Goal: Information Seeking & Learning: Learn about a topic

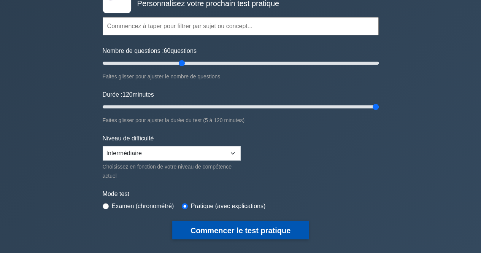
scroll to position [59, 0]
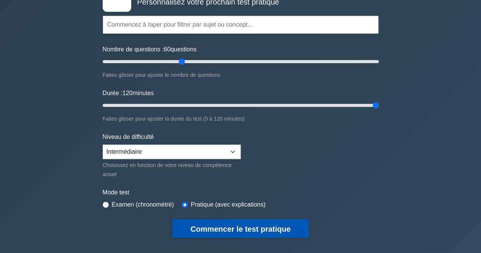
click at [245, 222] on button "Commencer le test pratique" at bounding box center [240, 228] width 137 height 19
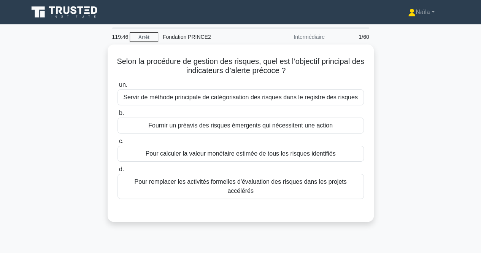
click at [455, 89] on div "Selon la procédure de gestion des risques, quel est l’objectif principal des in…" at bounding box center [241, 138] width 434 height 187
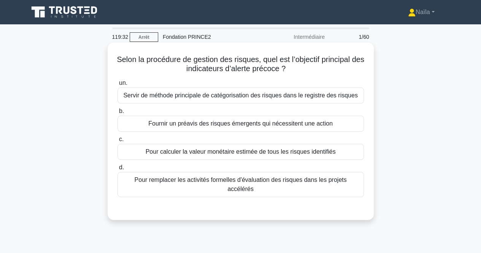
click at [310, 124] on font "Fournir un préavis des risques émergents qui nécessitent une action" at bounding box center [240, 123] width 185 height 6
click at [118, 114] on input "b. Fournir un préavis des risques émergents qui nécessitent une action" at bounding box center [118, 111] width 0 height 5
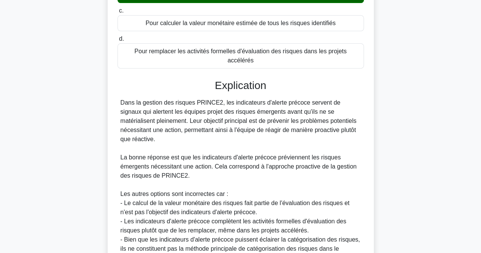
scroll to position [146, 0]
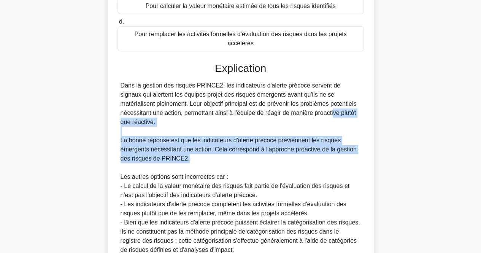
drag, startPoint x: 252, startPoint y: 104, endPoint x: 250, endPoint y: 142, distance: 38.1
click at [250, 142] on div "Dans la gestion des risques PRINCE2, les indicateurs d'alerte précoce servent d…" at bounding box center [241, 168] width 241 height 174
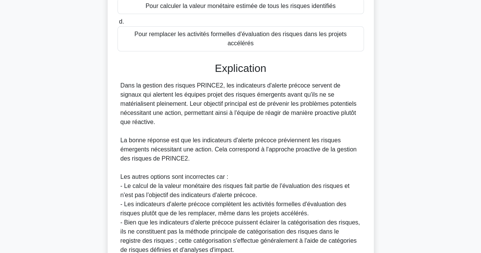
click at [247, 88] on font "Dans la gestion des risques PRINCE2, les indicateurs d'alerte précoce servent d…" at bounding box center [239, 103] width 236 height 43
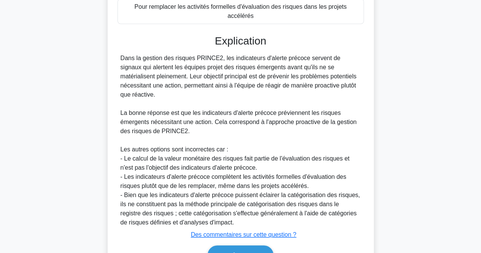
scroll to position [198, 0]
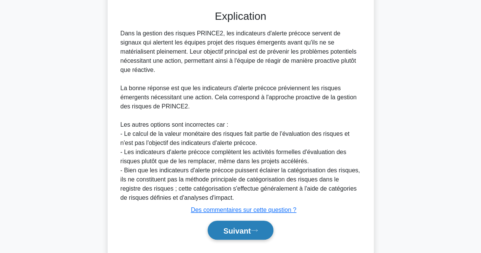
click at [239, 221] on button "Suivant" at bounding box center [240, 230] width 65 height 19
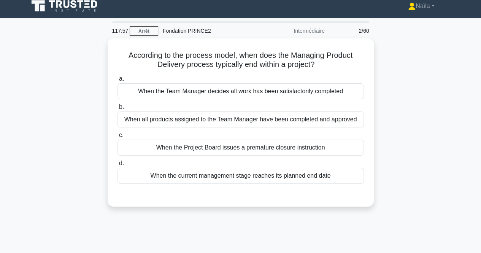
scroll to position [0, 0]
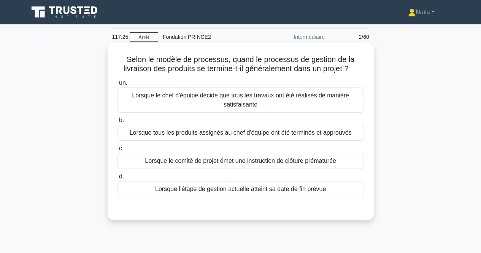
click at [345, 102] on font "Lorsque le chef d'équipe décide que tous les travaux ont été réalisés de manièr…" at bounding box center [241, 100] width 240 height 18
click at [118, 86] on input "un. Lorsque le chef d'équipe décide que tous les travaux ont été réalisés de ma…" at bounding box center [118, 83] width 0 height 5
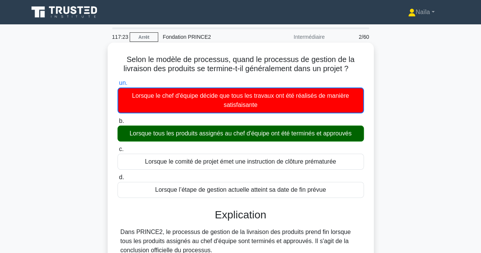
drag, startPoint x: 338, startPoint y: 111, endPoint x: 338, endPoint y: 121, distance: 9.5
click at [338, 121] on div "un. Lorsque le chef d'équipe décide que tous les travaux ont été réalisés de ma…" at bounding box center [241, 138] width 256 height 123
click at [338, 121] on label "b. Lorsque tous les produits assignés au chef d'équipe ont été terminés et appr…" at bounding box center [241, 128] width 247 height 25
click at [118, 121] on input "b. Lorsque tous les produits assignés au chef d'équipe ont été terminés et appr…" at bounding box center [118, 121] width 0 height 5
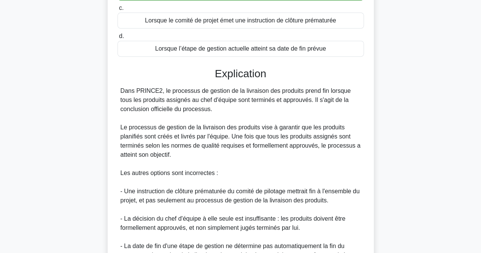
scroll to position [140, 0]
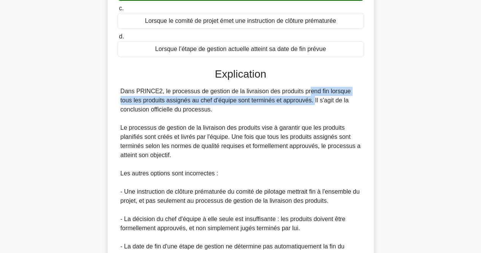
drag, startPoint x: 258, startPoint y: 90, endPoint x: 255, endPoint y: 104, distance: 14.0
click at [255, 104] on div "Dans PRINCE2, le processus de gestion de la livraison des produits prend fin lo…" at bounding box center [241, 178] width 241 height 183
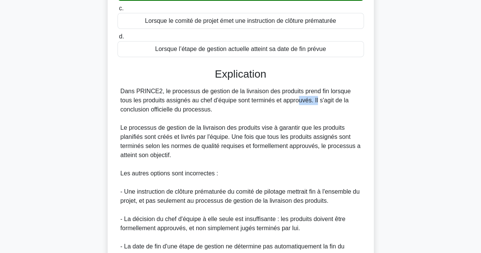
click at [255, 104] on div "Dans PRINCE2, le processus de gestion de la livraison des produits prend fin lo…" at bounding box center [241, 178] width 241 height 183
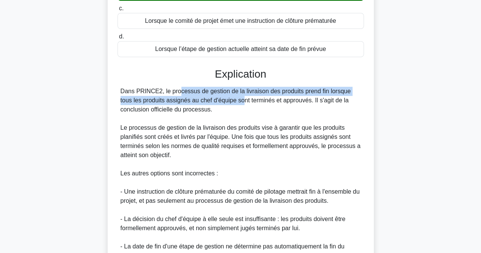
drag, startPoint x: 132, startPoint y: 86, endPoint x: 182, endPoint y: 97, distance: 51.9
click at [182, 97] on div "Explication Dans PRINCE2, le processus de gestion de la livraison des produits …" at bounding box center [241, 189] width 247 height 242
click at [182, 97] on font "Dans PRINCE2, le processus de gestion de la livraison des produits prend fin lo…" at bounding box center [236, 100] width 231 height 25
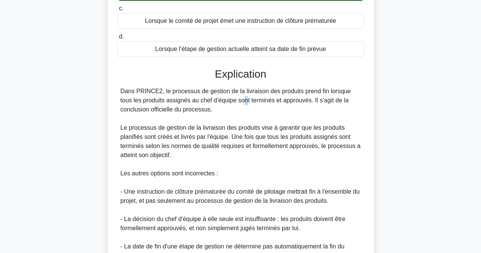
click at [182, 97] on font "Dans PRINCE2, le processus de gestion de la livraison des produits prend fin lo…" at bounding box center [236, 100] width 231 height 25
click at [206, 100] on font "Dans PRINCE2, le processus de gestion de la livraison des produits prend fin lo…" at bounding box center [236, 100] width 231 height 25
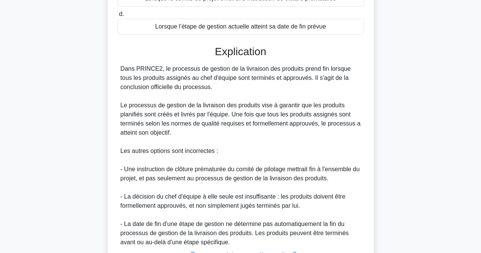
scroll to position [163, 0]
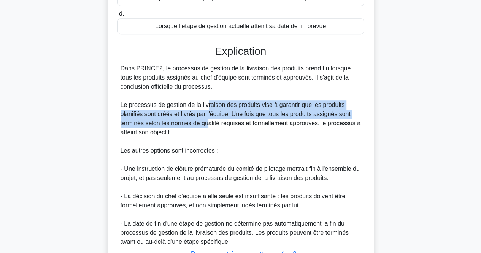
drag, startPoint x: 206, startPoint y: 100, endPoint x: 208, endPoint y: 123, distance: 23.3
click at [208, 123] on div "Dans PRINCE2, le processus de gestion de la livraison des produits prend fin lo…" at bounding box center [241, 155] width 241 height 183
click at [208, 123] on font "Le processus de gestion de la livraison des produits vise à garantir que les pr…" at bounding box center [241, 119] width 240 height 34
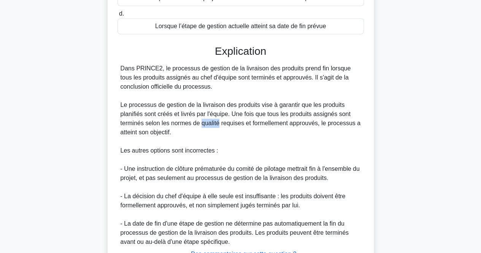
click at [208, 123] on font "Le processus de gestion de la livraison des produits vise à garantir que les pr…" at bounding box center [241, 119] width 240 height 34
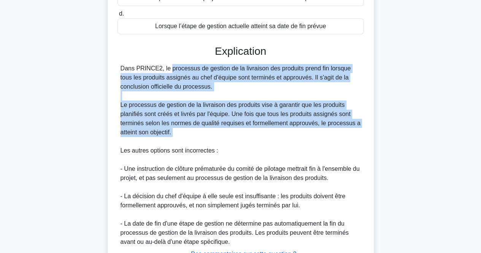
drag, startPoint x: 208, startPoint y: 123, endPoint x: 218, endPoint y: 86, distance: 39.2
click at [218, 86] on div "Dans PRINCE2, le processus de gestion de la livraison des produits prend fin lo…" at bounding box center [241, 155] width 241 height 183
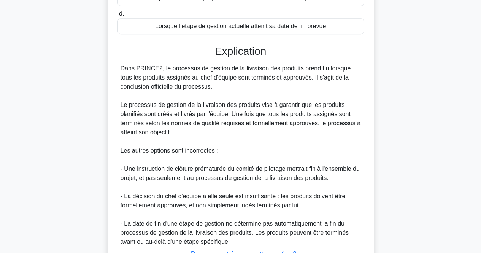
click at [218, 86] on div "Dans PRINCE2, le processus de gestion de la livraison des produits prend fin lo…" at bounding box center [241, 155] width 241 height 183
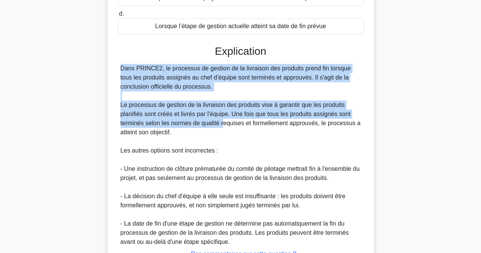
drag, startPoint x: 218, startPoint y: 86, endPoint x: 223, endPoint y: 126, distance: 40.6
click at [223, 126] on div "Dans PRINCE2, le processus de gestion de la livraison des produits prend fin lo…" at bounding box center [241, 155] width 241 height 183
click at [223, 126] on font "Le processus de gestion de la livraison des produits vise à garantir que les pr…" at bounding box center [241, 119] width 240 height 34
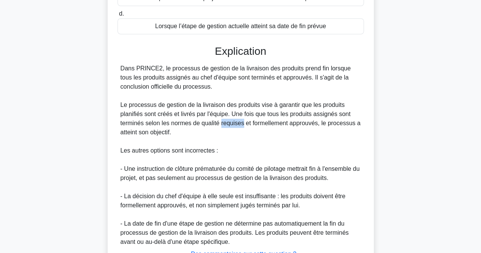
click at [223, 126] on font "Le processus de gestion de la livraison des produits vise à garantir que les pr…" at bounding box center [241, 119] width 240 height 34
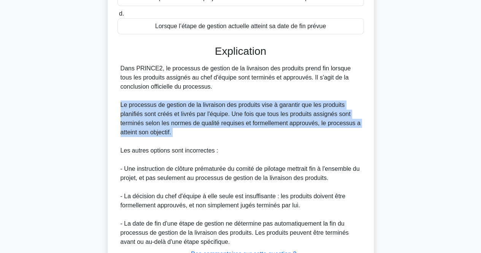
click at [223, 126] on font "Le processus de gestion de la livraison des produits vise à garantir que les pr…" at bounding box center [241, 119] width 240 height 34
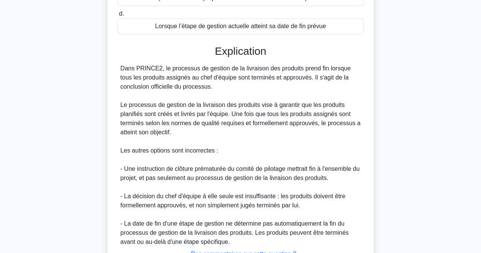
scroll to position [225, 0]
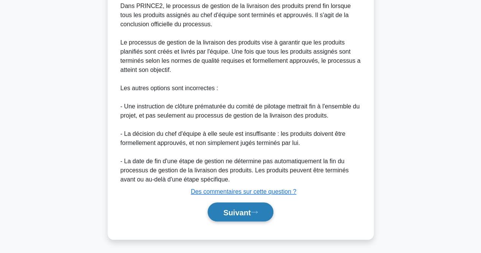
click at [224, 210] on font "Suivant" at bounding box center [236, 212] width 27 height 8
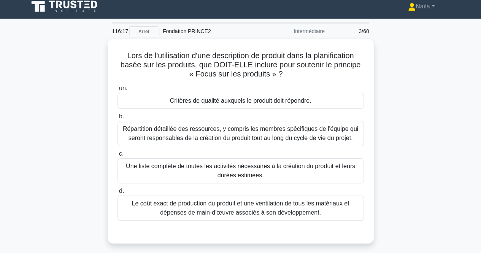
scroll to position [2, 0]
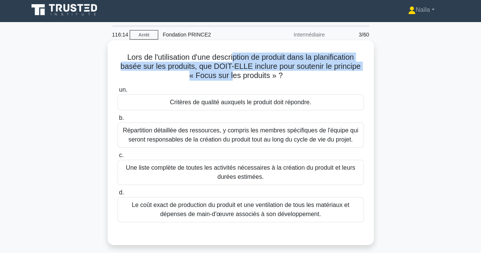
drag, startPoint x: 232, startPoint y: 60, endPoint x: 232, endPoint y: 76, distance: 15.6
click at [232, 76] on font "Lors de l'utilisation d'une description de produit dans la planification basée …" at bounding box center [241, 66] width 240 height 27
drag, startPoint x: 232, startPoint y: 76, endPoint x: 237, endPoint y: 60, distance: 16.7
click at [237, 60] on font "Lors de l'utilisation d'une description de produit dans la planification basée …" at bounding box center [241, 66] width 240 height 27
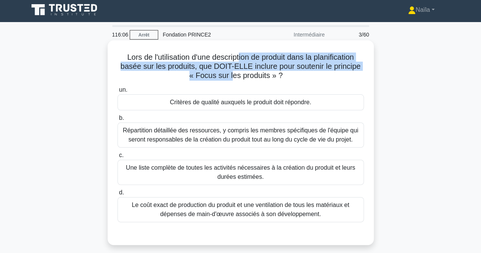
click at [237, 60] on font "Lors de l'utilisation d'une description de produit dans la planification basée …" at bounding box center [241, 66] width 240 height 27
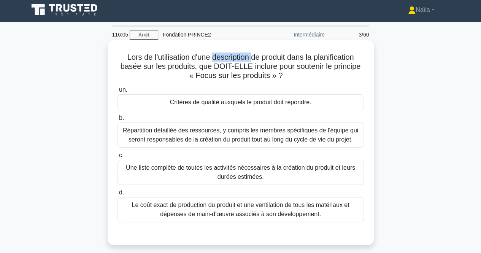
click at [237, 60] on font "Lors de l'utilisation d'une description de produit dans la planification basée …" at bounding box center [241, 66] width 240 height 27
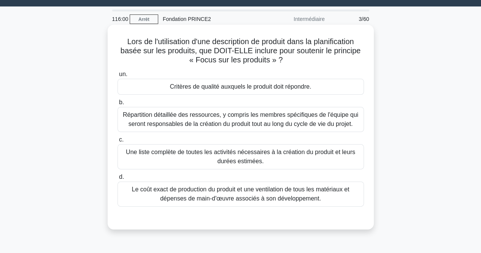
scroll to position [18, 0]
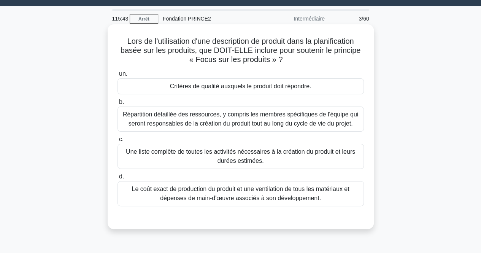
click at [245, 91] on font "Critères de qualité auxquels le produit doit répondre." at bounding box center [241, 86] width 142 height 9
click at [118, 77] on input "un. Critères de qualité auxquels le produit doit répondre." at bounding box center [118, 74] width 0 height 5
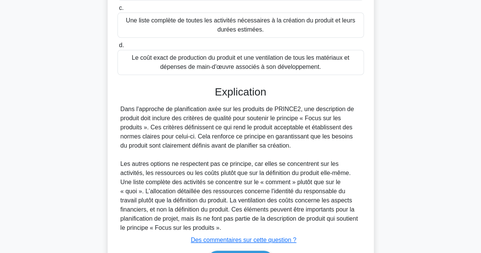
scroll to position [198, 0]
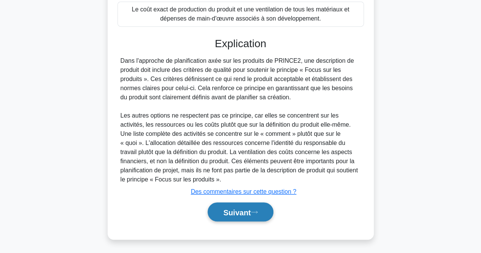
click at [258, 213] on icon at bounding box center [254, 212] width 7 height 4
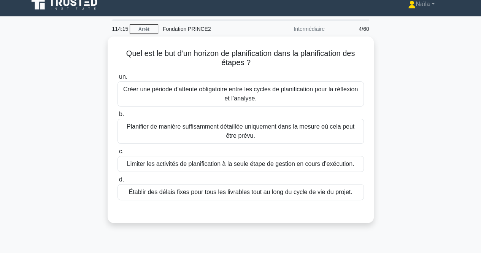
scroll to position [8, 0]
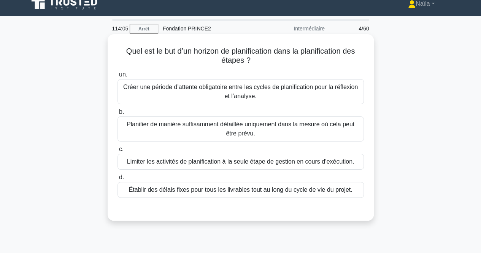
click at [344, 131] on font "Planifier de manière suffisamment détaillée uniquement dans la mesure où cela p…" at bounding box center [241, 129] width 240 height 18
click at [118, 115] on input "b. Planifier de manière suffisamment détaillée uniquement dans la mesure où cel…" at bounding box center [118, 112] width 0 height 5
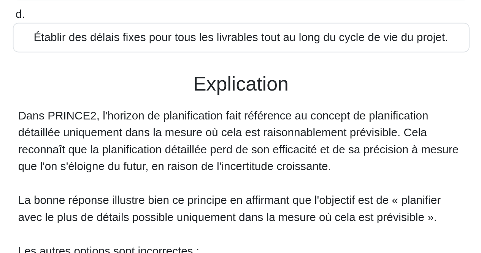
scroll to position [107, 0]
click at [222, 157] on font "Dans PRINCE2, l'horizon de planification fait référence au concept de planifica…" at bounding box center [240, 147] width 238 height 34
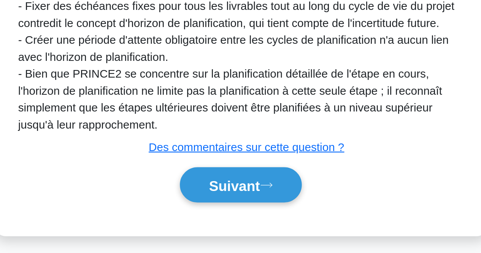
scroll to position [203, 0]
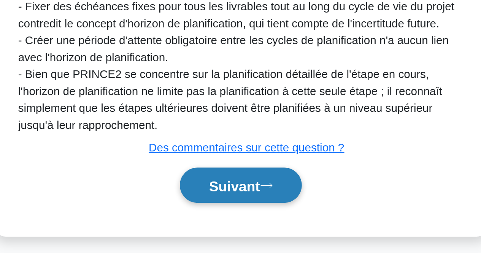
click at [241, 218] on font "Suivant" at bounding box center [236, 216] width 27 height 8
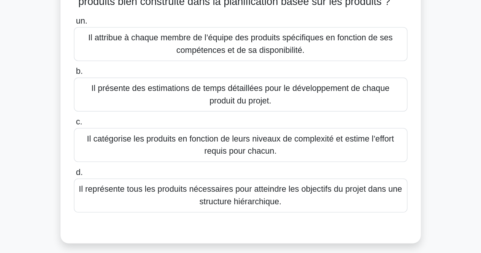
scroll to position [34, 0]
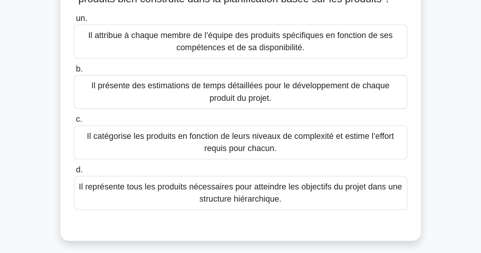
click at [298, 178] on font "Il représente tous les produits nécessaires pour atteindre les objectifs du pro…" at bounding box center [241, 178] width 240 height 18
click at [118, 164] on input "d. Il représente tous les produits nécessaires pour atteindre les objectifs du …" at bounding box center [118, 161] width 0 height 5
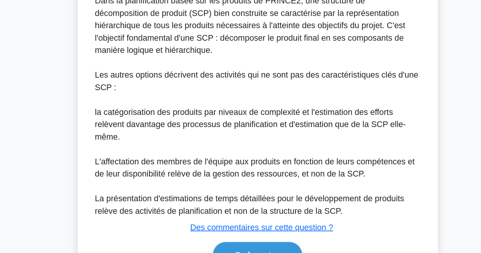
scroll to position [220, 0]
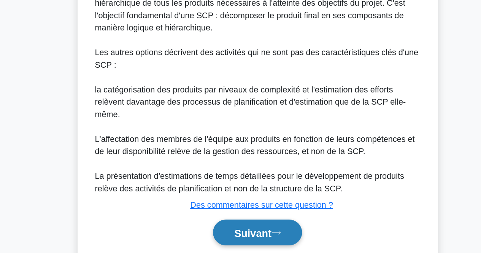
click at [257, 221] on button "Suivant" at bounding box center [240, 225] width 65 height 19
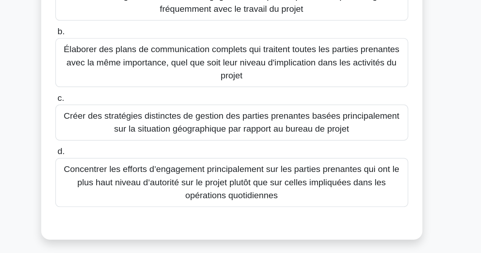
scroll to position [38, 0]
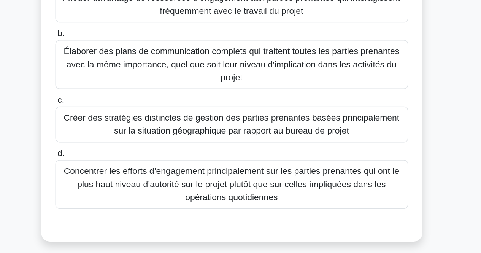
click at [285, 222] on div at bounding box center [241, 221] width 247 height 6
drag, startPoint x: 285, startPoint y: 222, endPoint x: 289, endPoint y: 221, distance: 4.1
click at [289, 221] on div at bounding box center [241, 221] width 247 height 6
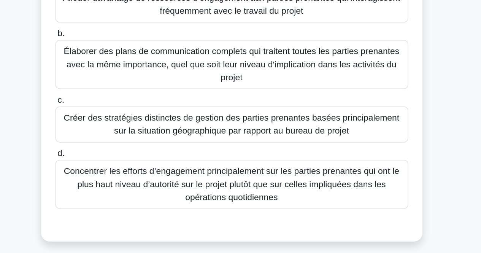
click at [289, 221] on div at bounding box center [241, 221] width 247 height 6
drag, startPoint x: 289, startPoint y: 221, endPoint x: 292, endPoint y: 220, distance: 3.9
click at [292, 220] on div at bounding box center [241, 221] width 247 height 6
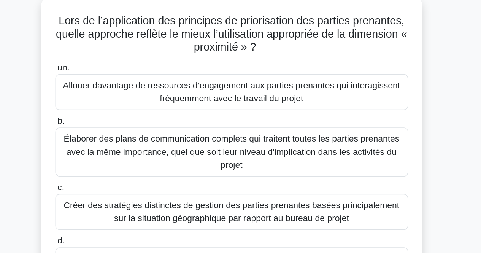
click at [282, 72] on font "Allouer davantage de ressources d’engagement aux parties prenantes qui interagi…" at bounding box center [241, 71] width 236 height 16
click at [118, 57] on input "un. Allouer davantage de ressources d’engagement aux parties prenantes qui inte…" at bounding box center [118, 54] width 0 height 5
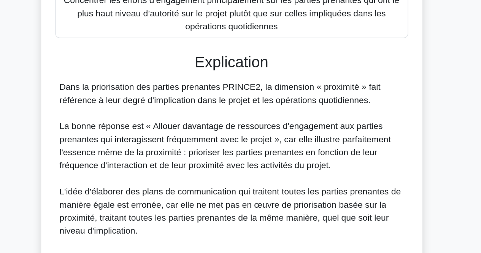
scroll to position [280, 0]
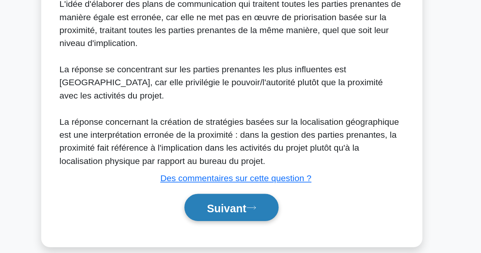
click at [251, 217] on font "Suivant" at bounding box center [236, 221] width 27 height 8
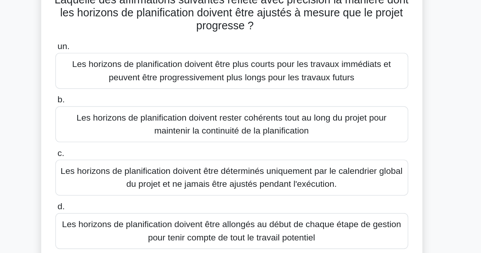
scroll to position [18, 0]
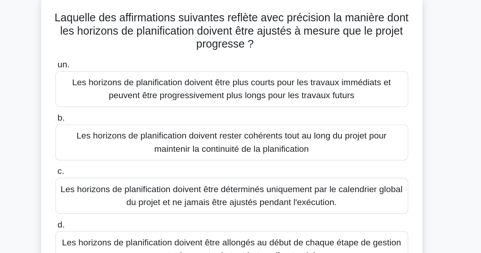
click at [206, 137] on font "Les horizons de planification doivent rester cohérents tout au long du projet p…" at bounding box center [240, 129] width 217 height 16
click at [118, 115] on input "b. Les horizons de planification doivent rester cohérents tout au long du proje…" at bounding box center [118, 112] width 0 height 5
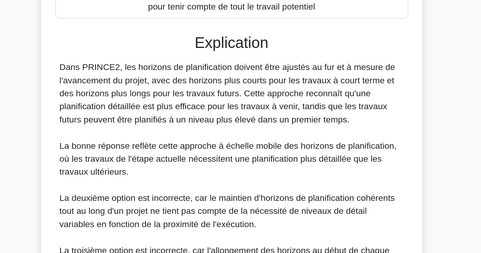
scroll to position [191, 0]
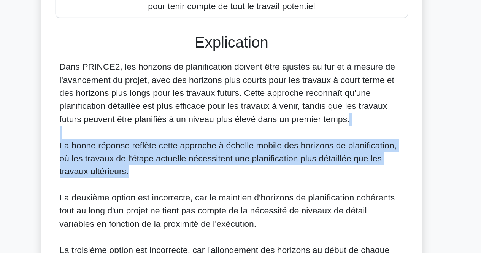
drag, startPoint x: 201, startPoint y: 123, endPoint x: 201, endPoint y: 148, distance: 24.4
click at [201, 148] on div "Dans PRINCE2, les horizons de planification doivent être ajustés au fur et à me…" at bounding box center [241, 164] width 241 height 183
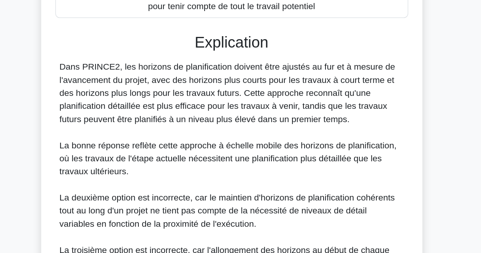
click at [203, 137] on font "La bonne réponse reflète cette approche à échelle mobile des horizons de planif…" at bounding box center [239, 141] width 236 height 25
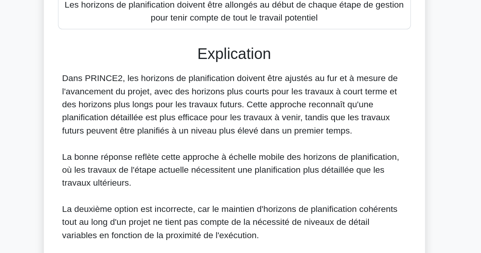
scroll to position [253, 0]
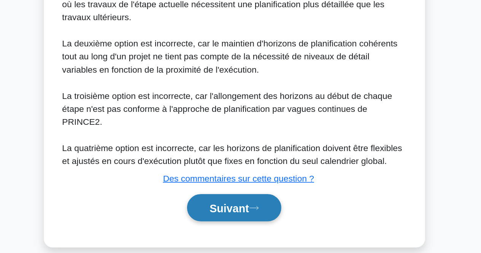
click at [225, 219] on button "Suivant" at bounding box center [240, 221] width 65 height 19
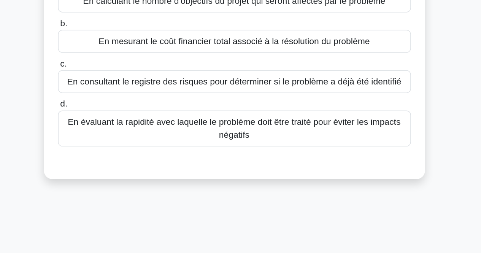
scroll to position [0, 0]
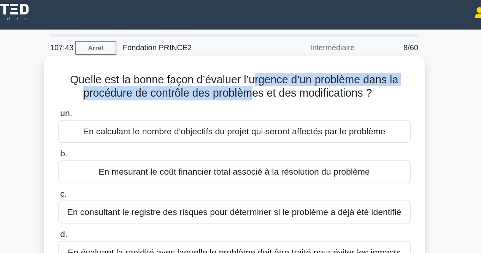
drag, startPoint x: 254, startPoint y: 62, endPoint x: 253, endPoint y: 73, distance: 11.4
click at [253, 73] on font "Quelle est la bonne façon d’évaluer l’urgence d’un problème dans la procédure d…" at bounding box center [241, 64] width 230 height 18
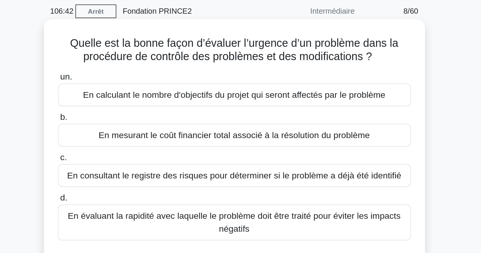
click at [265, 151] on font "En consultant le registre des risques pour déterminer si le problème a déjà été…" at bounding box center [241, 151] width 234 height 6
click at [118, 142] on input "c. En consultant le registre des risques pour déterminer si le problème a déjà …" at bounding box center [118, 139] width 0 height 5
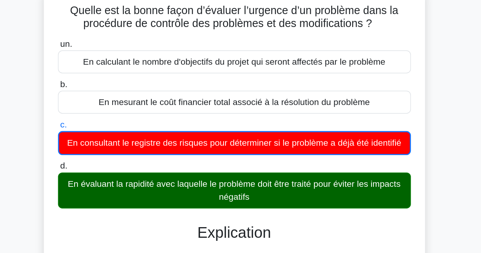
drag, startPoint x: 405, startPoint y: 159, endPoint x: 383, endPoint y: 182, distance: 31.2
click at [383, 182] on div "Quelle est la bonne façon d’évaluer l’urgence d’un problème dans la procédure d…" at bounding box center [241, 256] width 434 height 423
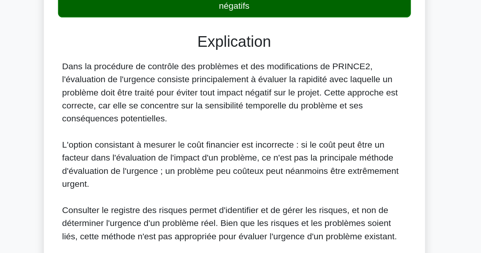
scroll to position [226, 0]
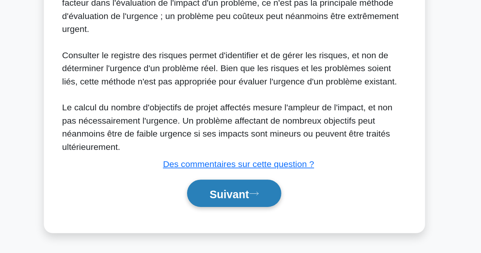
click at [260, 208] on button "Suivant" at bounding box center [240, 211] width 65 height 19
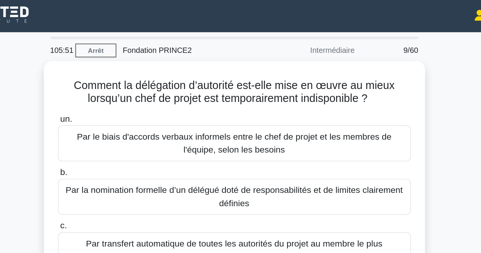
scroll to position [0, 0]
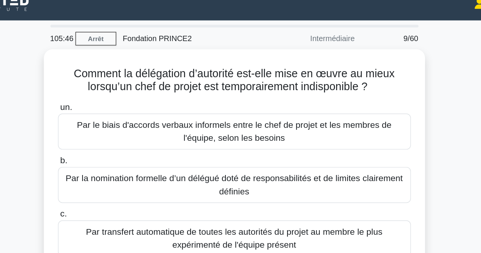
click at [399, 78] on div "Comment la délégation d’autorité est-elle mise en œuvre au mieux lorsqu’un chef…" at bounding box center [241, 152] width 434 height 214
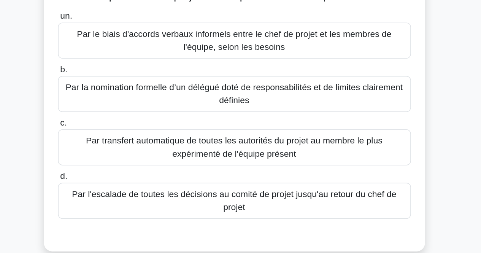
click at [348, 143] on font "Par la nomination formelle d’un délégué doté de responsabilités et de limites c…" at bounding box center [241, 137] width 240 height 18
click at [118, 123] on input "b. Par la nomination formelle d’un délégué doté de responsabilités et de limite…" at bounding box center [118, 120] width 0 height 5
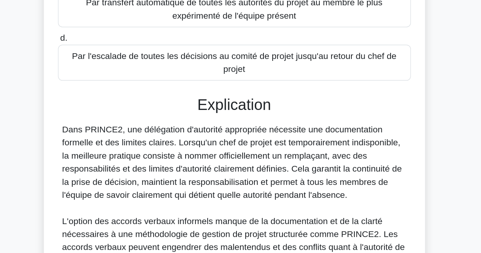
scroll to position [92, 0]
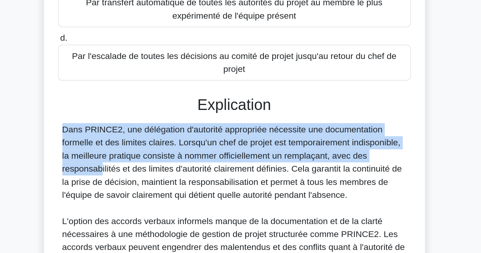
drag, startPoint x: 311, startPoint y: 142, endPoint x: 312, endPoint y: 185, distance: 43.4
click at [312, 185] on div "un. Par le biais d'accords verbaux informels entre le chef de projet et les mem…" at bounding box center [241, 197] width 248 height 425
click at [312, 185] on font "Dans PRINCE2, une délégation d'autorité appropriée nécessite une documentation …" at bounding box center [240, 189] width 238 height 52
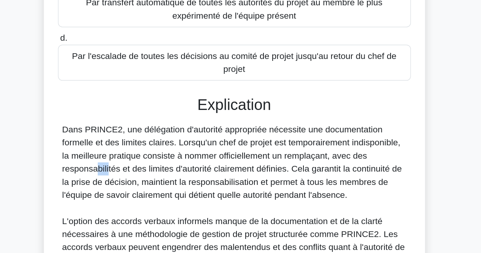
click at [312, 185] on font "Dans PRINCE2, une délégation d'autorité appropriée nécessite une documentation …" at bounding box center [240, 189] width 238 height 52
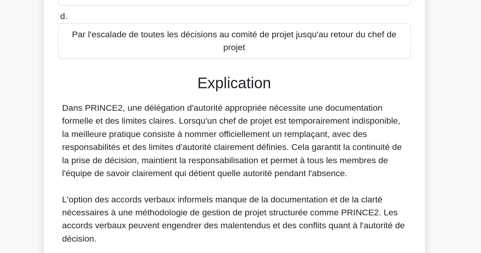
scroll to position [107, 0]
drag, startPoint x: 290, startPoint y: 156, endPoint x: 291, endPoint y: 184, distance: 28.6
click at [291, 184] on font "Dans PRINCE2, une délégation d'autorité appropriée nécessite une documentation …" at bounding box center [240, 174] width 238 height 52
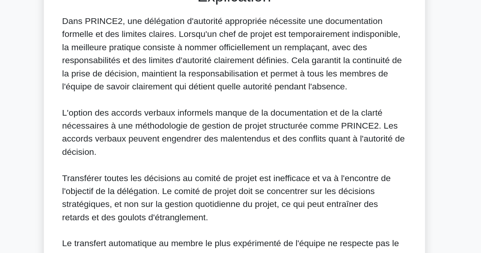
scroll to position [271, 0]
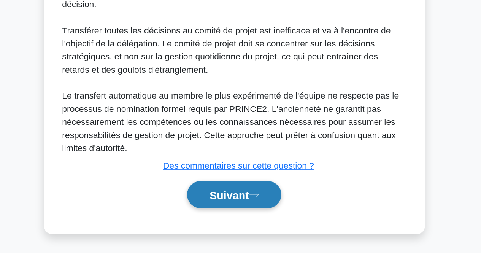
click at [263, 210] on button "Suivant" at bounding box center [240, 211] width 65 height 19
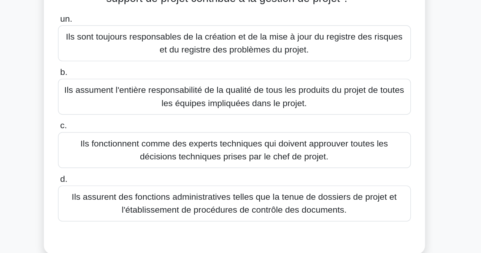
scroll to position [6, 0]
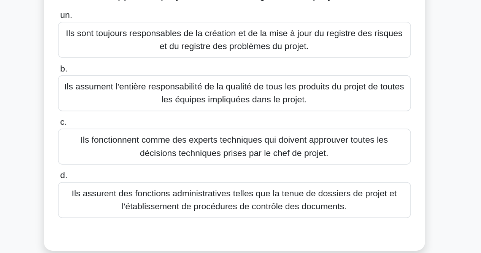
click at [303, 213] on font "Ils assurent des fonctions administratives telles que la tenue de dossiers de p…" at bounding box center [240, 206] width 227 height 16
click at [118, 191] on input "d. Ils assurent des fonctions administratives telles que la tenue de dossiers d…" at bounding box center [118, 188] width 0 height 5
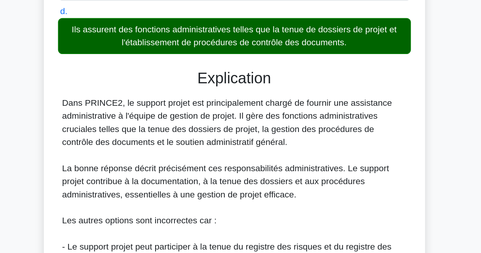
scroll to position [111, 0]
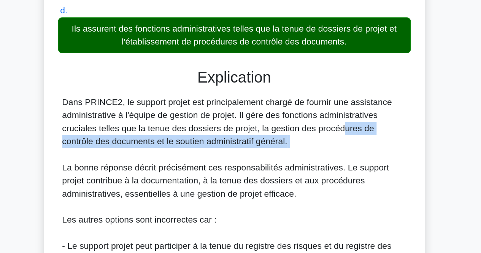
drag, startPoint x: 266, startPoint y: 164, endPoint x: 265, endPoint y: 187, distance: 23.2
click at [265, 187] on div "Dans PRINCE2, le support projet est principalement chargé de fournir une assist…" at bounding box center [241, 257] width 241 height 228
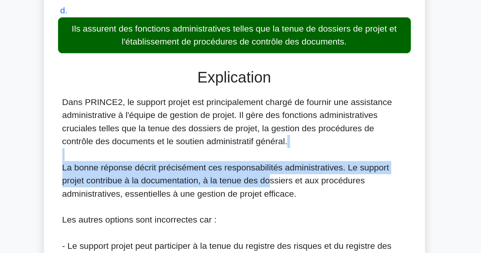
drag, startPoint x: 265, startPoint y: 187, endPoint x: 266, endPoint y: 204, distance: 17.1
click at [266, 204] on div "Dans PRINCE2, le support projet est principalement chargé de fournir une assist…" at bounding box center [241, 257] width 241 height 228
click at [266, 204] on font "La bonne réponse décrit précisément ces responsabilités administratives. Le sup…" at bounding box center [235, 202] width 228 height 25
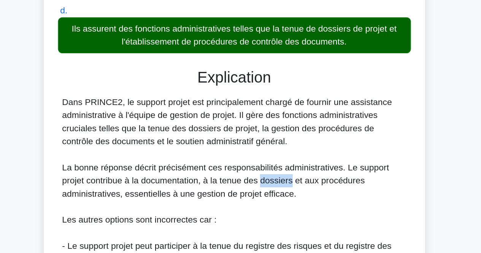
click at [266, 204] on font "La bonne réponse décrit précisément ces responsabilités administratives. Le sup…" at bounding box center [235, 202] width 228 height 25
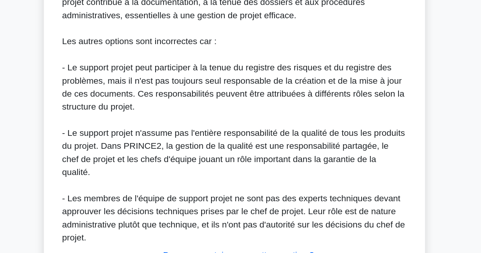
scroll to position [289, 0]
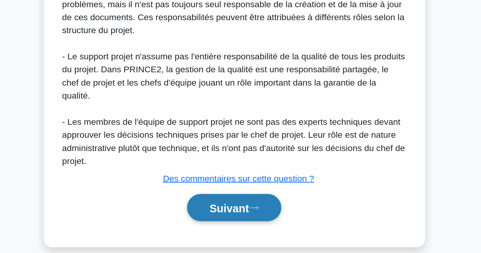
click at [254, 219] on icon at bounding box center [254, 221] width 7 height 4
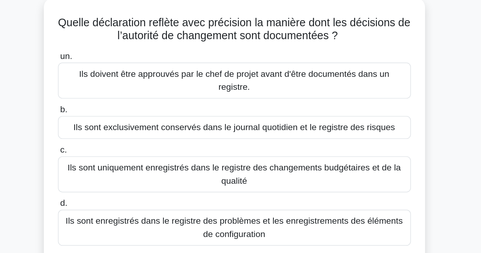
scroll to position [46, 0]
click at [406, 53] on div "Quelle déclaration reflète avec précision la manière dont les décisions de l’au…" at bounding box center [241, 101] width 434 height 205
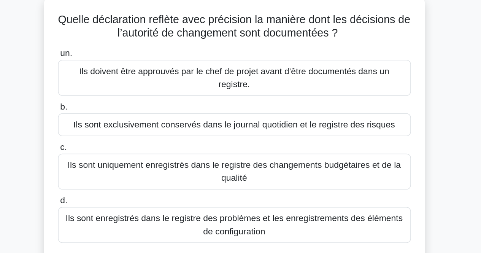
click at [296, 149] on font "Ils sont enregistrés dans le registre des problèmes et les enregistrements des …" at bounding box center [241, 157] width 236 height 16
click at [118, 140] on input "d. Ils sont enregistrés dans le registre des problèmes et les enregistrements d…" at bounding box center [118, 140] width 0 height 5
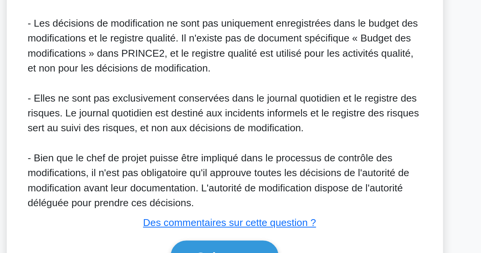
scroll to position [298, 0]
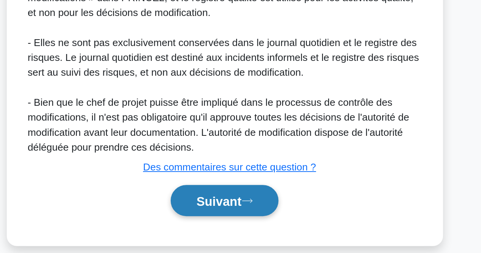
click at [262, 215] on button "Suivant" at bounding box center [240, 221] width 65 height 19
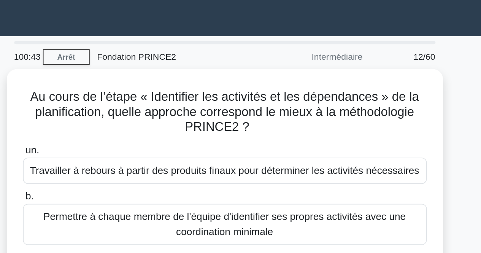
scroll to position [0, 0]
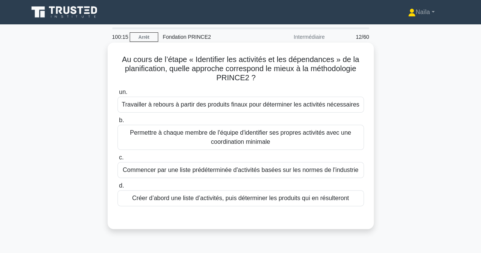
click at [332, 108] on font "Travailler à rebours à partir des produits finaux pour déterminer les activités…" at bounding box center [241, 104] width 238 height 6
click at [118, 95] on input "un. Travailler à rebours à partir des produits finaux pour déterminer les activ…" at bounding box center [118, 92] width 0 height 5
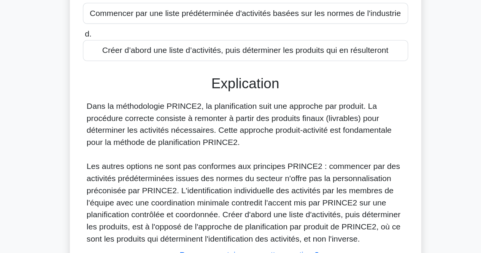
scroll to position [156, 0]
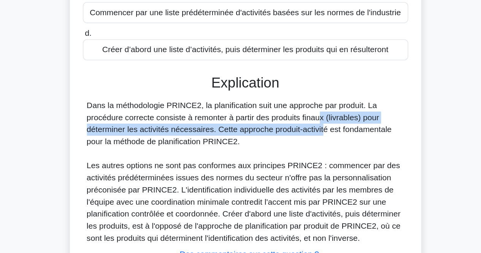
drag, startPoint x: 252, startPoint y: 100, endPoint x: 255, endPoint y: 110, distance: 10.6
click at [255, 110] on font "Dans la méthodologie PRINCE2, la planification suit une approche par produit. L…" at bounding box center [236, 98] width 231 height 34
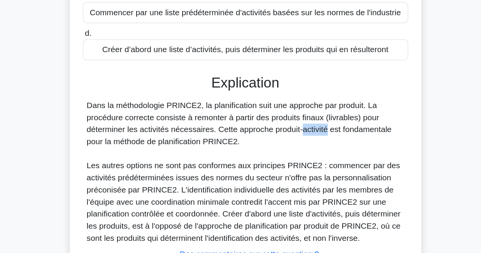
click at [255, 110] on font "Dans la méthodologie PRINCE2, la planification suit une approche par produit. L…" at bounding box center [236, 98] width 231 height 34
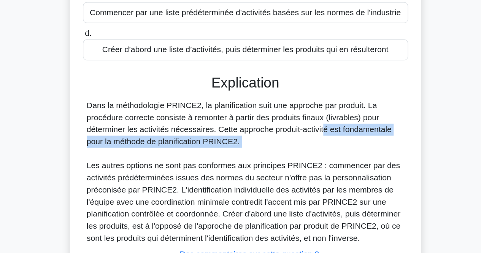
drag, startPoint x: 255, startPoint y: 110, endPoint x: 256, endPoint y: 125, distance: 14.5
click at [256, 125] on div "Dans la méthodologie PRINCE2, la planification suit une approche par produit. L…" at bounding box center [241, 135] width 241 height 110
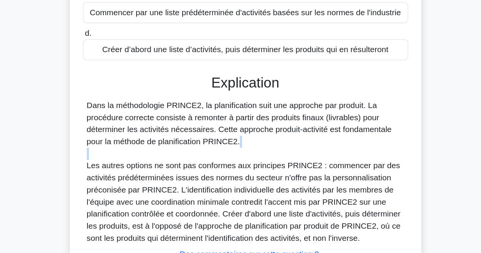
click at [256, 125] on div "Dans la méthodologie PRINCE2, la planification suit une approche par produit. L…" at bounding box center [241, 135] width 241 height 110
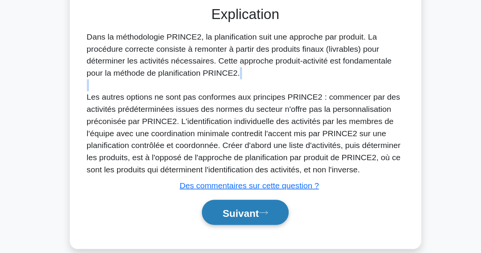
click at [241, 222] on font "Suivant" at bounding box center [236, 217] width 27 height 8
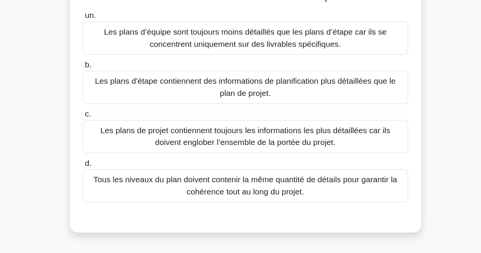
scroll to position [10, 0]
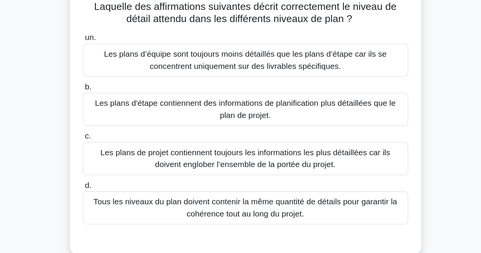
click at [322, 132] on font "Les plans d'étape contiennent des informations de planification plus détaillées…" at bounding box center [241, 128] width 240 height 18
click at [118, 113] on input "b. Les plans d'étape contiennent des informations de planification plus détaill…" at bounding box center [118, 110] width 0 height 5
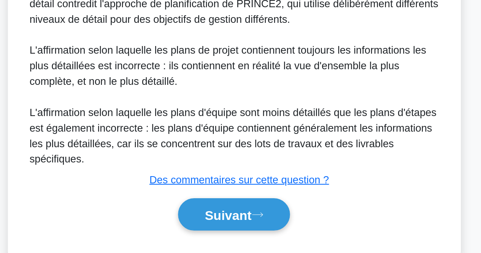
scroll to position [263, 0]
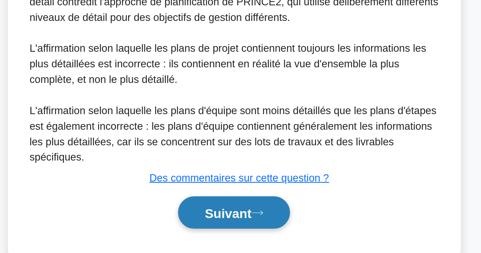
click at [259, 225] on button "Suivant" at bounding box center [240, 229] width 65 height 19
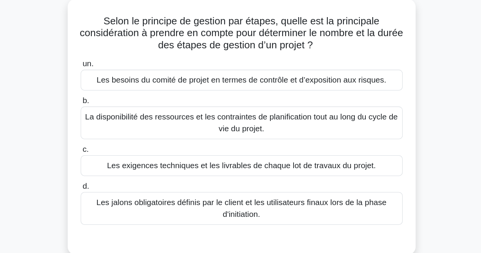
scroll to position [26, 0]
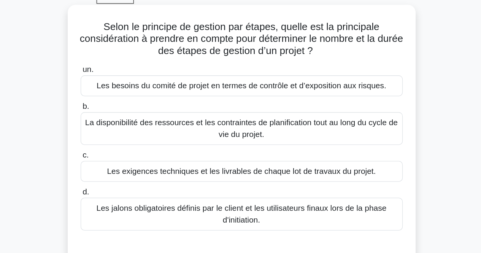
click at [325, 109] on font "La disponibilité des ressources et les contraintes de planification tout au lon…" at bounding box center [240, 112] width 239 height 16
click at [118, 97] on input "b. La disponibilité des ressources et les contraintes de planification tout au …" at bounding box center [118, 94] width 0 height 5
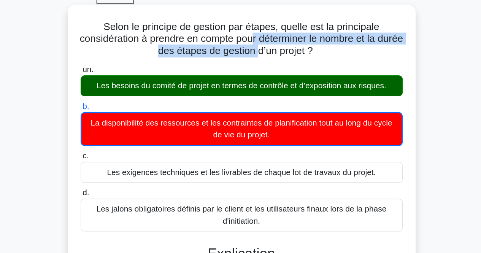
drag, startPoint x: 260, startPoint y: 47, endPoint x: 262, endPoint y: 54, distance: 7.8
click at [262, 54] on font "Selon le principe de gestion par étapes, quelle est la principale considération…" at bounding box center [240, 42] width 247 height 27
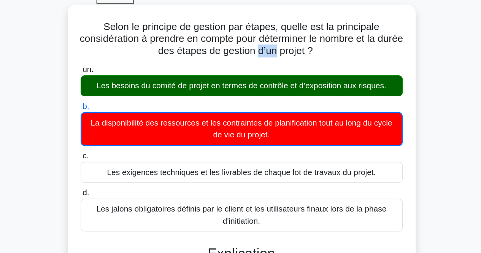
click at [262, 54] on font "Selon le principe de gestion par étapes, quelle est la principale considération…" at bounding box center [240, 42] width 247 height 27
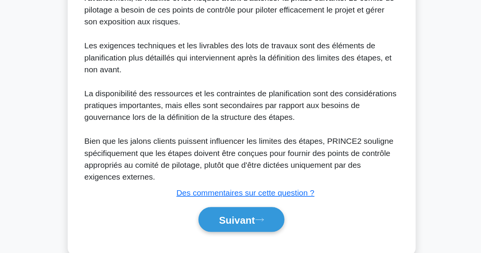
scroll to position [238, 0]
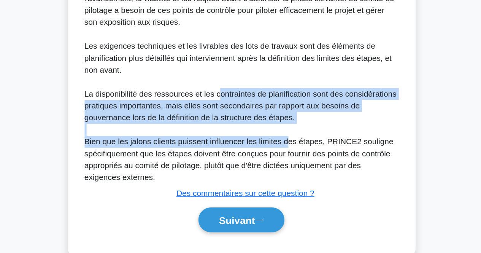
drag, startPoint x: 223, startPoint y: 128, endPoint x: 275, endPoint y: 164, distance: 63.6
click at [275, 164] on div "Dans PRINCE2, le principe de gestion par étapes stipule que le principal critèr…" at bounding box center [241, 104] width 241 height 192
click at [275, 164] on font "Bien que les jalons clients puissent influencer les limites des étapes, PRINCE2…" at bounding box center [239, 181] width 237 height 34
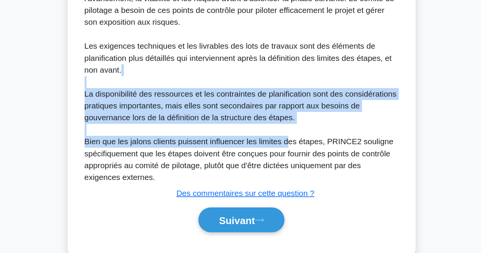
drag, startPoint x: 275, startPoint y: 164, endPoint x: 269, endPoint y: 123, distance: 41.2
click at [269, 123] on div "Dans PRINCE2, le principe de gestion par étapes stipule que le principal critèr…" at bounding box center [241, 104] width 241 height 192
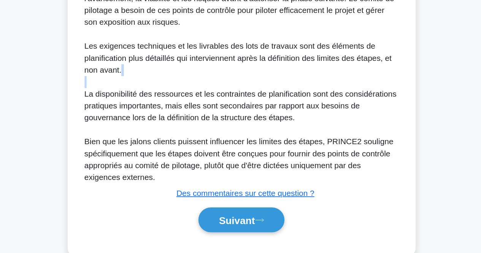
click at [269, 123] on div "Dans PRINCE2, le principe de gestion par étapes stipule que le principal critèr…" at bounding box center [241, 104] width 241 height 192
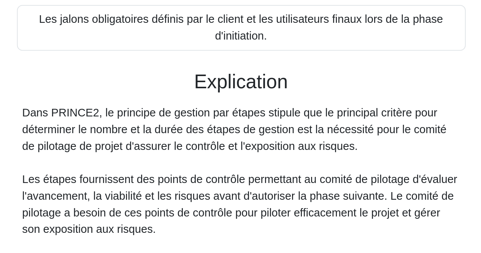
scroll to position [183, 0]
click at [195, 73] on font "Dans PRINCE2, le principe de gestion par étapes stipule que le principal critèr…" at bounding box center [237, 76] width 233 height 25
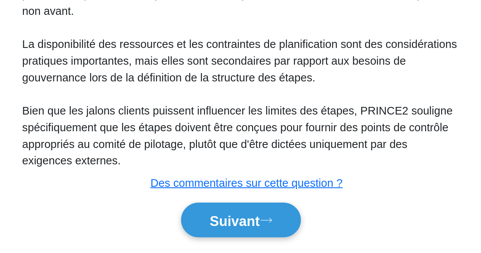
scroll to position [231, 0]
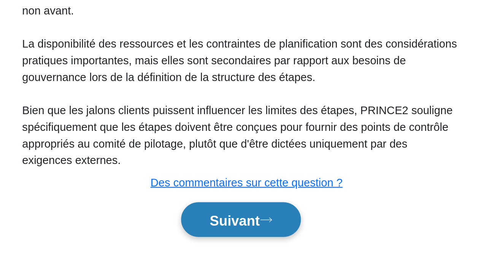
click at [229, 238] on font "Suivant" at bounding box center [236, 235] width 27 height 8
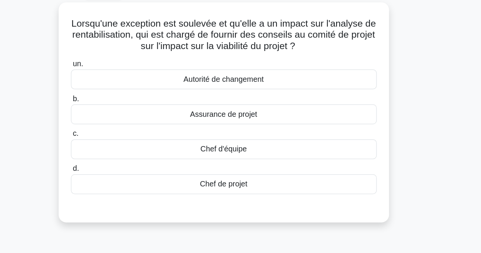
scroll to position [30, 0]
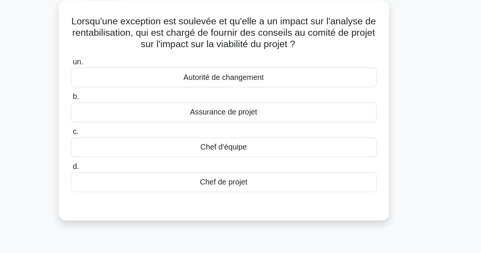
click at [326, 102] on div "Assurance de projet" at bounding box center [241, 103] width 247 height 16
click at [118, 93] on input "b. Assurance de projet" at bounding box center [118, 90] width 0 height 5
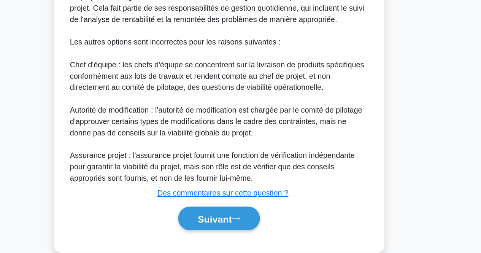
scroll to position [208, 0]
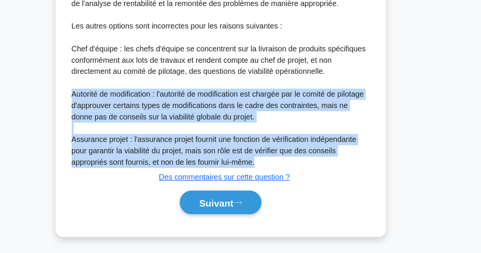
drag, startPoint x: 300, startPoint y: 138, endPoint x: 295, endPoint y: 179, distance: 40.6
click at [295, 179] on div "Dans PRINCE2, lorsqu'une exception impactant l'analyse de rentabilité survient,…" at bounding box center [241, 102] width 241 height 164
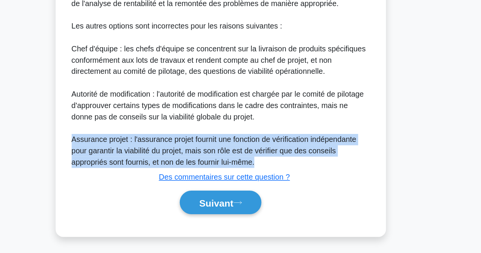
click at [295, 179] on div "Dans PRINCE2, lorsqu'une exception impactant l'analyse de rentabilité survient,…" at bounding box center [241, 102] width 241 height 164
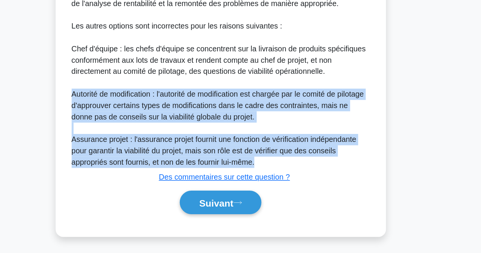
drag, startPoint x: 295, startPoint y: 179, endPoint x: 303, endPoint y: 135, distance: 44.1
click at [303, 135] on div "Dans PRINCE2, lorsqu'une exception impactant l'analyse de rentabilité survient,…" at bounding box center [241, 102] width 241 height 164
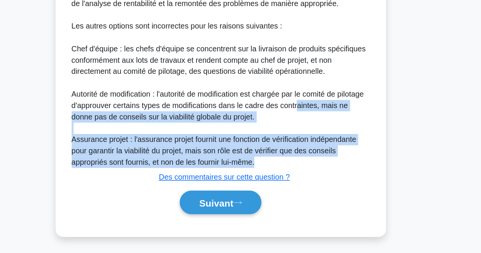
click at [303, 135] on font "Autorité de modification : l'autorité de modification est chargée par le comité…" at bounding box center [239, 133] width 236 height 25
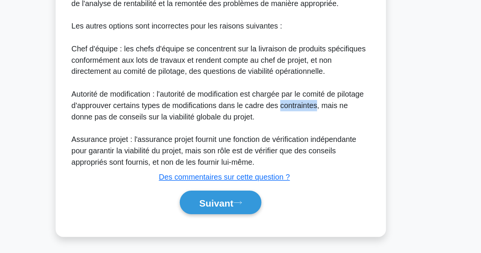
click at [303, 135] on font "Autorité de modification : l'autorité de modification est chargée par le comité…" at bounding box center [239, 133] width 236 height 25
click at [298, 167] on font "Assurance projet : l'assurance projet fournit une fonction de vérification indé…" at bounding box center [236, 170] width 230 height 25
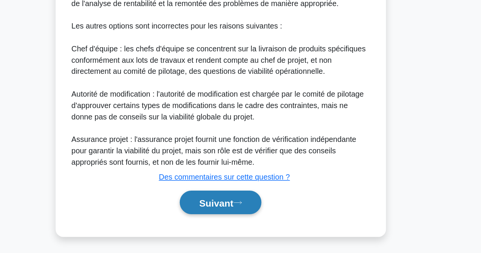
click at [237, 211] on font "Suivant" at bounding box center [236, 212] width 27 height 8
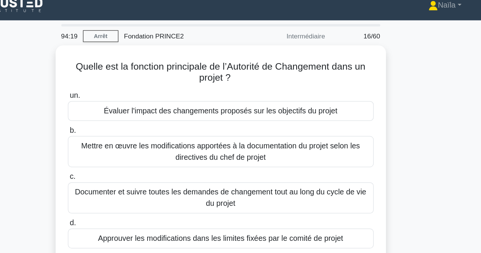
scroll to position [0, 0]
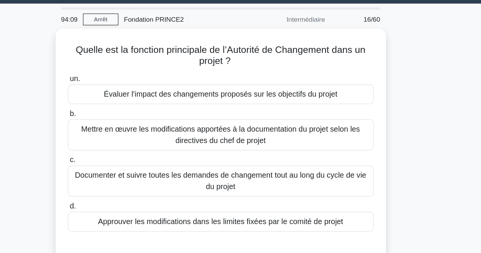
click at [399, 128] on div "Quelle est la fonction principale de l’Autorité de Changement dans un projet ? …" at bounding box center [241, 143] width 434 height 196
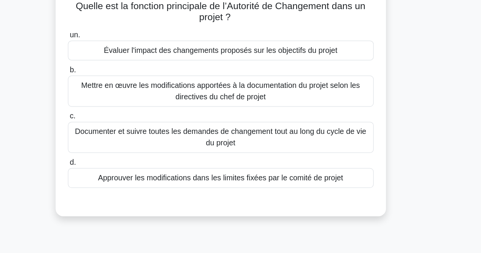
scroll to position [14, 0]
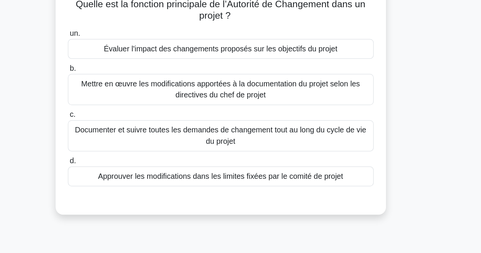
click at [312, 185] on font "Approuver les modifications dans les limites fixées par le comité de projet" at bounding box center [241, 184] width 198 height 6
click at [118, 174] on input "d. Approuver les modifications dans les limites fixées par le comité de projet" at bounding box center [118, 171] width 0 height 5
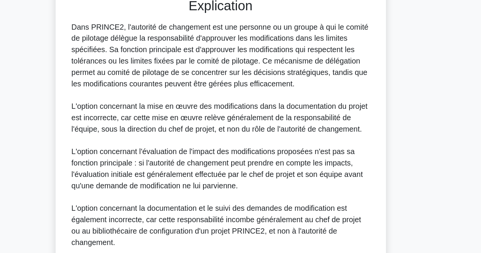
scroll to position [234, 0]
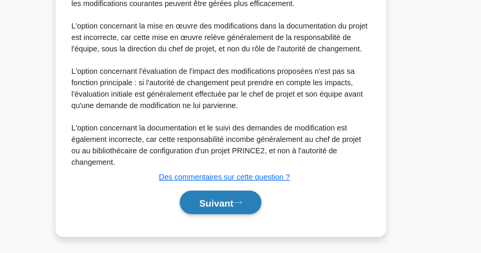
click at [246, 214] on font "Suivant" at bounding box center [236, 212] width 27 height 8
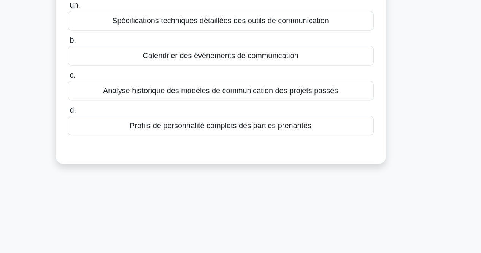
scroll to position [0, 0]
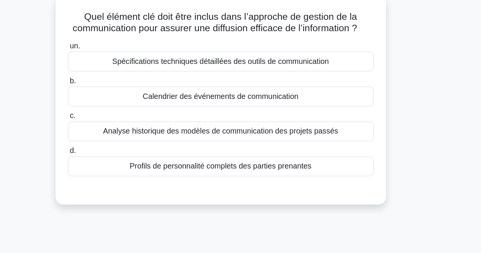
click at [339, 132] on div "Calendrier des événements de communication" at bounding box center [241, 124] width 247 height 16
click at [118, 114] on input "b. Calendrier des événements de communication" at bounding box center [118, 111] width 0 height 5
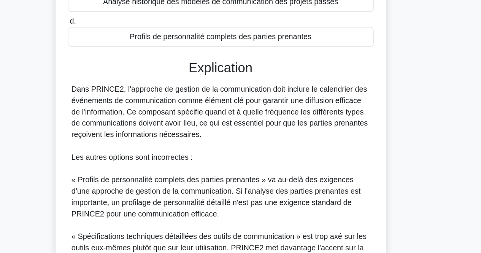
scroll to position [101, 0]
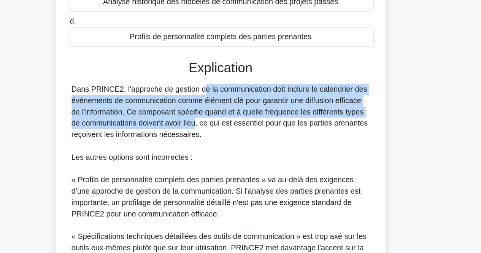
drag, startPoint x: 178, startPoint y: 131, endPoint x: 177, endPoint y: 156, distance: 24.8
click at [177, 156] on font "Dans PRINCE2, l'approche de gestion de la communication doit inclure le calendr…" at bounding box center [240, 139] width 239 height 43
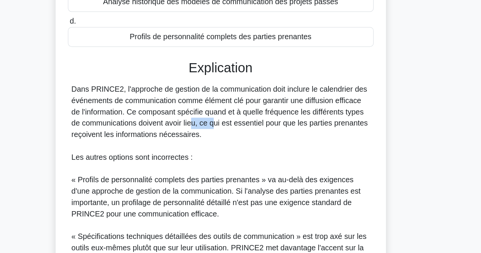
click at [177, 156] on font "Dans PRINCE2, l'approche de gestion de la communication doit inclure le calendr…" at bounding box center [240, 139] width 239 height 43
click at [153, 139] on font "Dans PRINCE2, l'approche de gestion de la communication doit inclure le calendr…" at bounding box center [240, 139] width 239 height 43
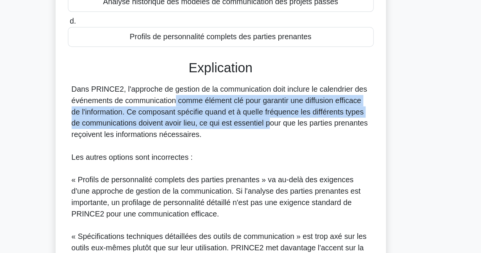
drag, startPoint x: 153, startPoint y: 139, endPoint x: 237, endPoint y: 159, distance: 87.0
click at [237, 159] on font "Dans PRINCE2, l'approche de gestion de la communication doit inclure le calendr…" at bounding box center [240, 139] width 239 height 43
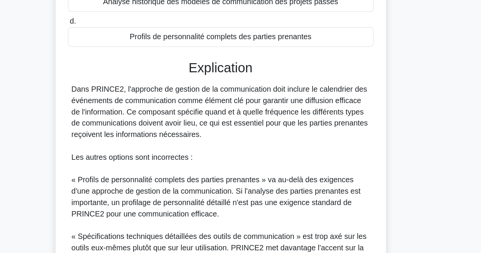
click at [237, 159] on font "Dans PRINCE2, l'approche de gestion de la communication doit inclure le calendr…" at bounding box center [240, 139] width 239 height 43
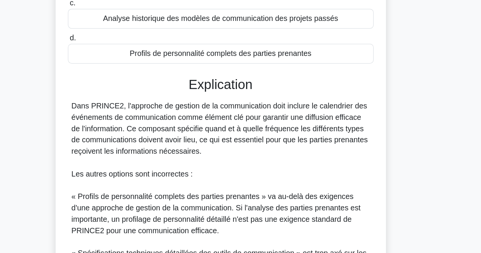
scroll to position [88, 0]
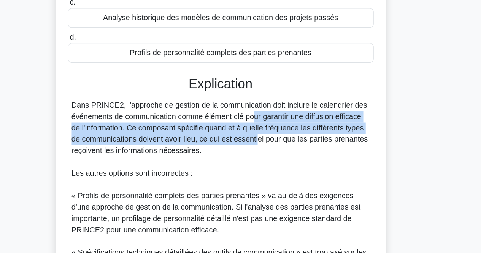
drag, startPoint x: 215, startPoint y: 149, endPoint x: 226, endPoint y: 166, distance: 20.4
click at [226, 166] on font "Dans PRINCE2, l'approche de gestion de la communication doit inclure le calendr…" at bounding box center [240, 152] width 239 height 43
drag, startPoint x: 226, startPoint y: 166, endPoint x: 225, endPoint y: 150, distance: 16.0
click at [225, 150] on font "Dans PRINCE2, l'approche de gestion de la communication doit inclure le calendr…" at bounding box center [240, 152] width 239 height 43
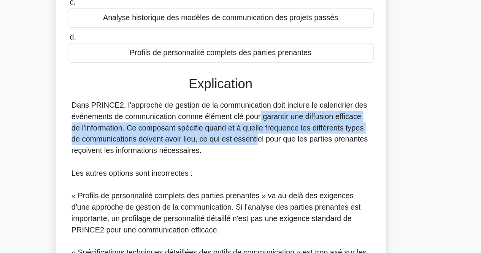
click at [225, 150] on font "Dans PRINCE2, l'approche de gestion de la communication doit inclure le calendr…" at bounding box center [240, 152] width 239 height 43
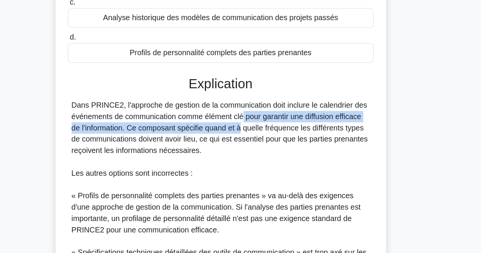
drag, startPoint x: 206, startPoint y: 151, endPoint x: 214, endPoint y: 161, distance: 12.7
click at [214, 161] on font "Dans PRINCE2, l'approche de gestion de la communication doit inclure le calendr…" at bounding box center [240, 152] width 239 height 43
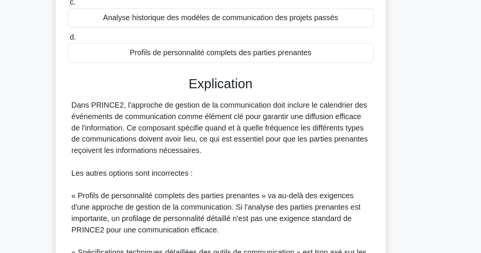
click at [256, 181] on div "Dans PRINCE2, l'approche de gestion de la communication doit inclure le calendr…" at bounding box center [241, 220] width 241 height 183
drag, startPoint x: 253, startPoint y: 177, endPoint x: 259, endPoint y: 139, distance: 38.2
click at [259, 139] on div "Dans PRINCE2, l'approche de gestion de la communication doit inclure le calendr…" at bounding box center [241, 220] width 241 height 183
click at [259, 139] on font "Dans PRINCE2, l'approche de gestion de la communication doit inclure le calendr…" at bounding box center [240, 152] width 239 height 43
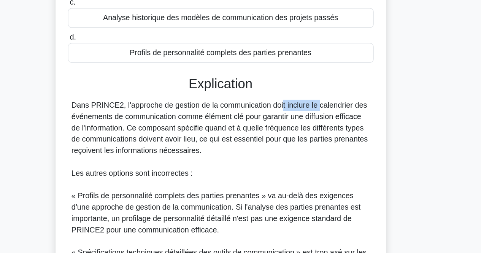
click at [259, 139] on font "Dans PRINCE2, l'approche de gestion de la communication doit inclure le calendr…" at bounding box center [240, 152] width 239 height 43
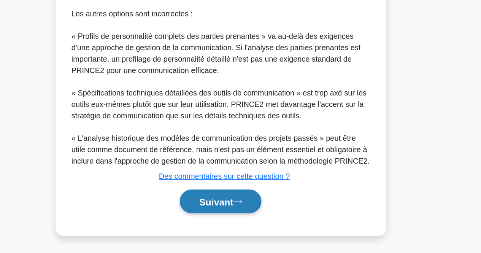
click at [232, 209] on font "Suivant" at bounding box center [236, 211] width 27 height 8
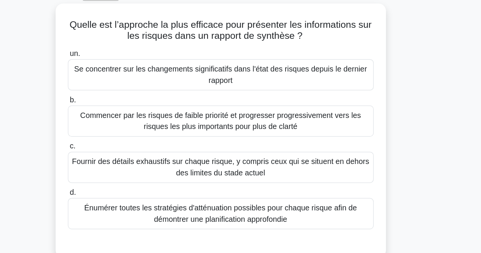
scroll to position [18, 0]
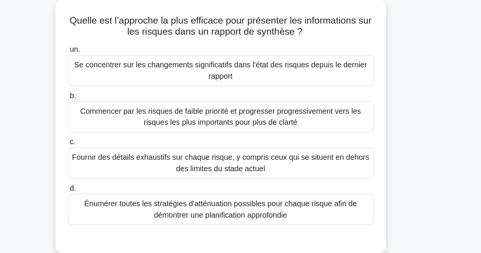
click at [63, 203] on div "Quelle est l’approche la plus efficace pour présenter les informations sur les …" at bounding box center [241, 133] width 434 height 214
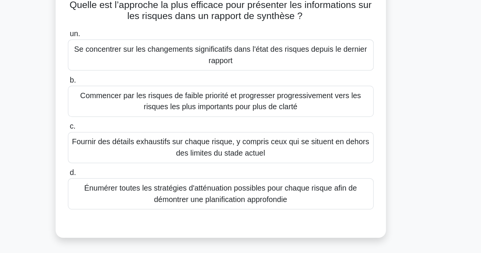
scroll to position [19, 0]
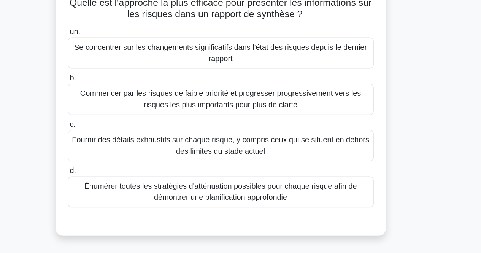
click at [336, 82] on font "Se concentrer sur les changements significatifs dans l'état des risques depuis …" at bounding box center [241, 81] width 240 height 18
click at [118, 66] on input "un. Se concentrer sur les changements significatifs dans l'état des risques dep…" at bounding box center [118, 63] width 0 height 5
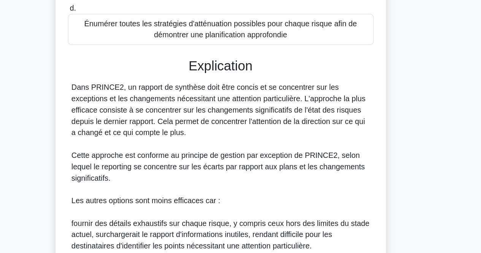
scroll to position [140, 0]
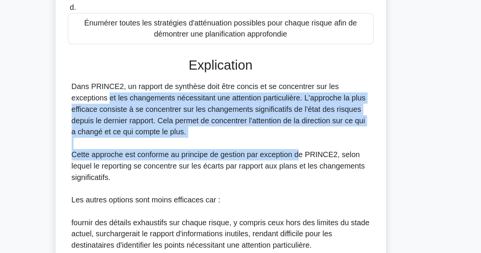
drag, startPoint x: 305, startPoint y: 174, endPoint x: 319, endPoint y: 117, distance: 59.0
click at [319, 117] on div "Dans PRINCE2, un rapport de synthèse doit être concis et se concentrer sur les …" at bounding box center [241, 219] width 241 height 210
click at [319, 117] on font "Dans PRINCE2, un rapport de synthèse doit être concis et se concentrer sur les …" at bounding box center [239, 136] width 237 height 43
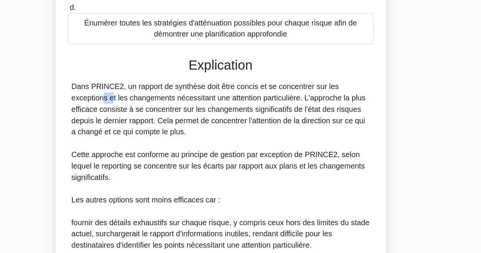
click at [319, 117] on font "Dans PRINCE2, un rapport de synthèse doit être concis et se concentrer sur les …" at bounding box center [239, 136] width 237 height 43
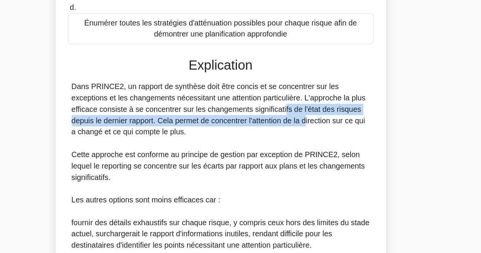
drag, startPoint x: 224, startPoint y: 139, endPoint x: 240, endPoint y: 144, distance: 16.7
click at [240, 144] on font "Dans PRINCE2, un rapport de synthèse doit être concis et se concentrer sur les …" at bounding box center [239, 136] width 237 height 43
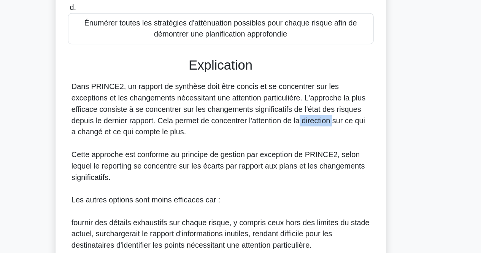
click at [240, 144] on font "Dans PRINCE2, un rapport de synthèse doit être concis et se concentrer sur les …" at bounding box center [239, 136] width 237 height 43
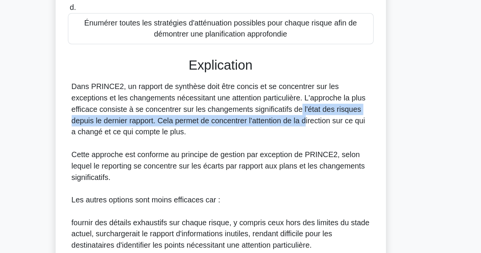
drag, startPoint x: 242, startPoint y: 133, endPoint x: 242, endPoint y: 143, distance: 10.7
click at [242, 143] on font "Dans PRINCE2, un rapport de synthèse doit être concis et se concentrer sur les …" at bounding box center [239, 136] width 237 height 43
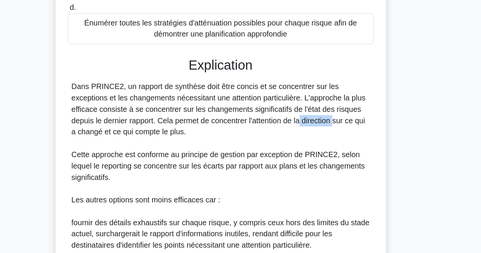
click at [242, 143] on font "Dans PRINCE2, un rapport de synthèse doit être concis et se concentrer sur les …" at bounding box center [239, 136] width 237 height 43
drag, startPoint x: 181, startPoint y: 121, endPoint x: 195, endPoint y: 161, distance: 42.0
click at [195, 161] on div "Dans PRINCE2, un rapport de synthèse doit être concis et se concentrer sur les …" at bounding box center [241, 219] width 241 height 210
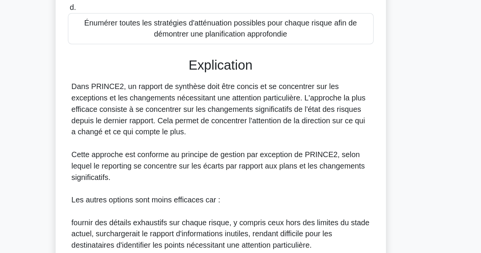
click at [197, 157] on div "Dans PRINCE2, un rapport de synthèse doit être concis et se concentrer sur les …" at bounding box center [241, 219] width 241 height 210
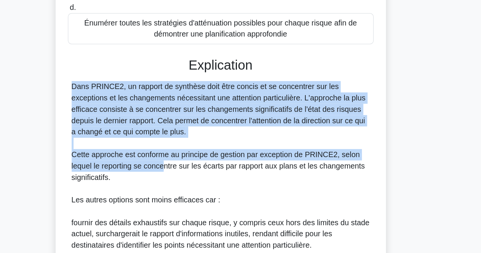
drag, startPoint x: 197, startPoint y: 157, endPoint x: 195, endPoint y: 186, distance: 29.0
click at [195, 186] on div "Dans PRINCE2, un rapport de synthèse doit être concis et se concentrer sur les …" at bounding box center [241, 219] width 241 height 210
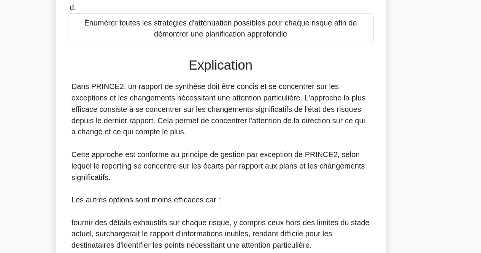
click at [196, 199] on div "Dans PRINCE2, un rapport de synthèse doit être concis et se concentrer sur les …" at bounding box center [241, 219] width 241 height 210
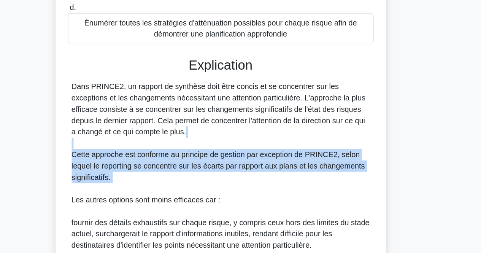
drag, startPoint x: 196, startPoint y: 199, endPoint x: 204, endPoint y: 163, distance: 36.7
click at [204, 163] on div "Dans PRINCE2, un rapport de synthèse doit être concis et se concentrer sur les …" at bounding box center [241, 219] width 241 height 210
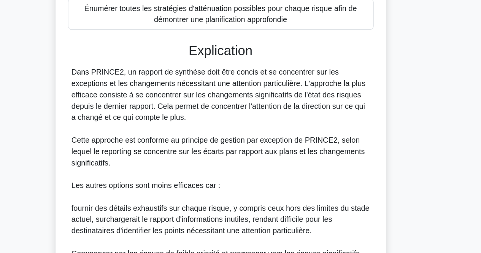
scroll to position [152, 0]
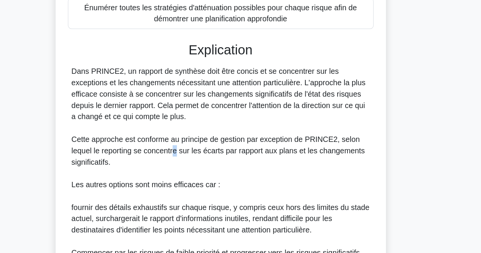
click at [205, 170] on font "Cette approche est conforme au principe de gestion par exception de PRINCE2, se…" at bounding box center [239, 170] width 237 height 25
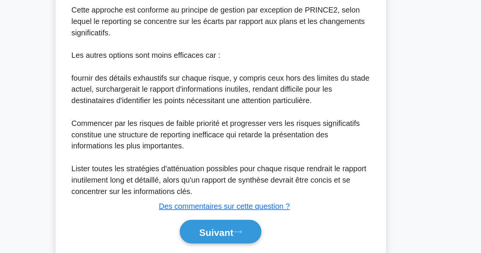
scroll to position [280, 0]
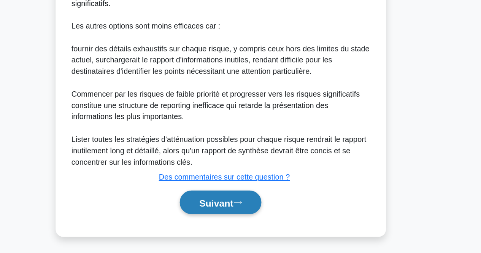
click at [223, 209] on font "Suivant" at bounding box center [236, 212] width 27 height 8
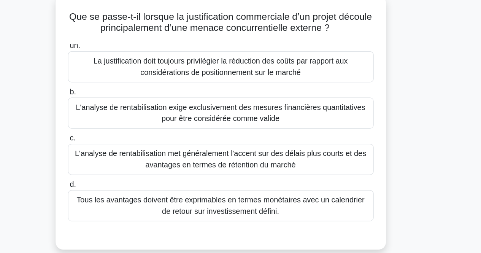
scroll to position [2, 0]
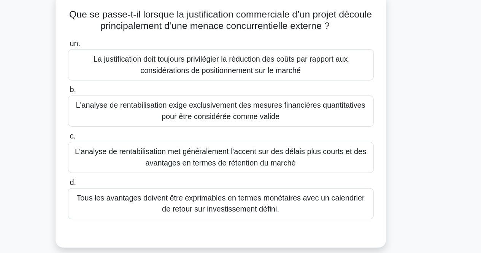
click at [250, 206] on font "Tous les avantages doivent être exprimables en termes monétaires avec un calend…" at bounding box center [240, 210] width 232 height 16
click at [118, 195] on input "d. Tous les avantages doivent être exprimables en termes monétaires avec un cal…" at bounding box center [118, 192] width 0 height 5
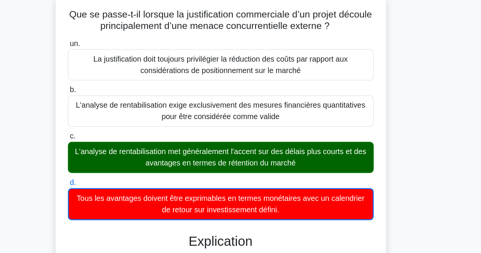
drag, startPoint x: 260, startPoint y: 159, endPoint x: 268, endPoint y: 168, distance: 12.7
click at [268, 168] on label "c. L'analyse de rentabilisation met généralement l'accent sur des délais plus c…" at bounding box center [241, 168] width 247 height 34
click at [268, 168] on font "L'analyse de rentabilisation met généralement l'accent sur des délais plus cour…" at bounding box center [240, 172] width 235 height 16
click at [118, 158] on input "c. L'analyse de rentabilisation met généralement l'accent sur des délais plus c…" at bounding box center [118, 155] width 0 height 5
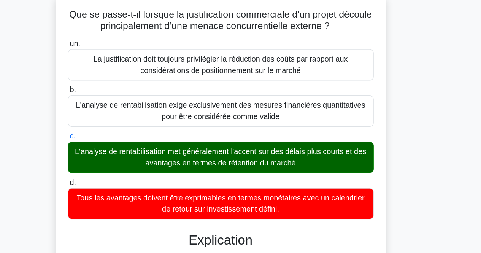
click at [268, 168] on font "L'analyse de rentabilisation met généralement l'accent sur des délais plus cour…" at bounding box center [240, 172] width 235 height 16
click at [118, 158] on input "c. L'analyse de rentabilisation met généralement l'accent sur des délais plus c…" at bounding box center [118, 155] width 0 height 5
click at [287, 180] on font "L'analyse de rentabilisation met généralement l'accent sur des délais plus cour…" at bounding box center [240, 172] width 235 height 16
click at [118, 158] on input "c. L'analyse de rentabilisation met généralement l'accent sur des délais plus c…" at bounding box center [118, 155] width 0 height 5
click at [287, 180] on font "L'analyse de rentabilisation met généralement l'accent sur des délais plus cour…" at bounding box center [240, 172] width 235 height 16
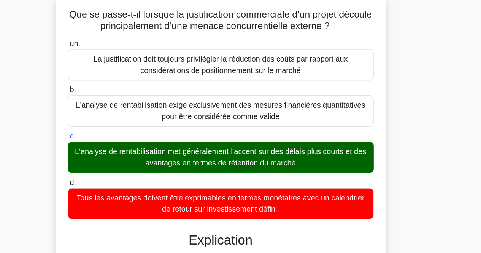
click at [118, 158] on input "c. L'analyse de rentabilisation met généralement l'accent sur des délais plus c…" at bounding box center [118, 155] width 0 height 5
click at [287, 180] on font "L'analyse de rentabilisation met généralement l'accent sur des délais plus cour…" at bounding box center [240, 172] width 235 height 16
click at [118, 158] on input "c. L'analyse de rentabilisation met généralement l'accent sur des délais plus c…" at bounding box center [118, 155] width 0 height 5
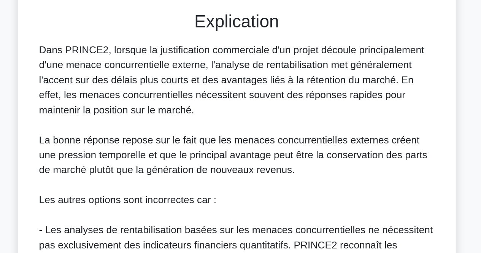
scroll to position [193, 0]
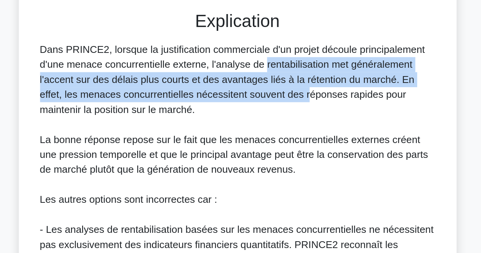
drag, startPoint x: 216, startPoint y: 73, endPoint x: 220, endPoint y: 97, distance: 23.9
click at [220, 97] on div "Dans PRINCE2, lorsque la justification commerciale d'un projet découle principa…" at bounding box center [241, 171] width 241 height 219
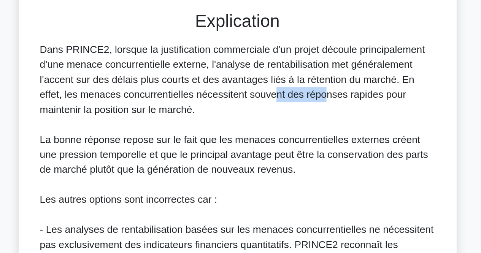
click at [220, 97] on div "Dans PRINCE2, lorsque la justification commerciale d'un projet découle principa…" at bounding box center [241, 171] width 241 height 219
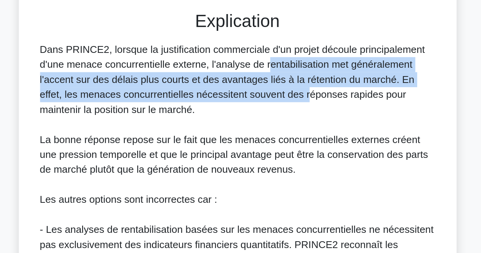
drag, startPoint x: 220, startPoint y: 97, endPoint x: 218, endPoint y: 79, distance: 18.3
click at [218, 79] on div "Dans PRINCE2, lorsque la justification commerciale d'un projet découle principa…" at bounding box center [241, 171] width 241 height 219
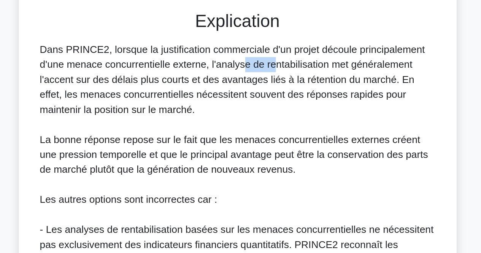
click at [218, 79] on div "Dans PRINCE2, lorsque la justification commerciale d'un projet découle principa…" at bounding box center [241, 171] width 241 height 219
click at [223, 78] on font "Dans PRINCE2, lorsque la justification commerciale d'un projet découle principa…" at bounding box center [238, 84] width 234 height 43
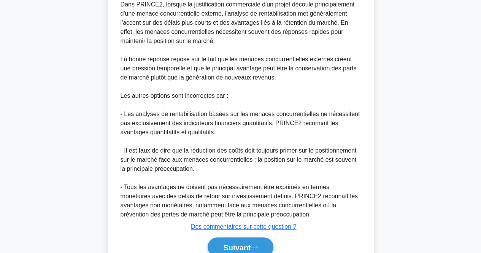
scroll to position [289, 0]
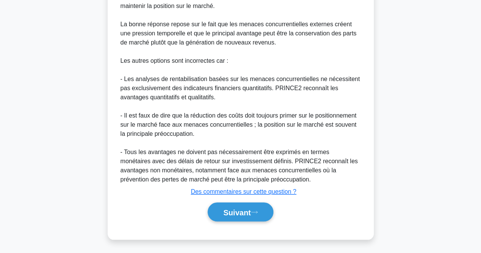
click at [229, 221] on div "Suivant" at bounding box center [241, 212] width 247 height 26
click at [231, 213] on font "Suivant" at bounding box center [236, 212] width 27 height 8
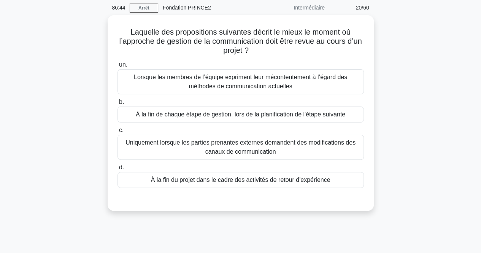
scroll to position [0, 0]
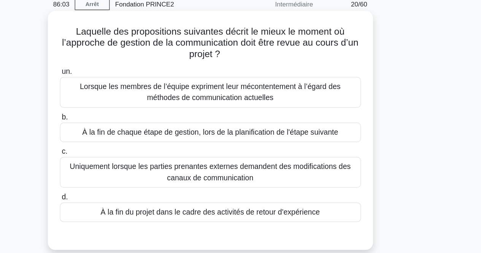
click at [345, 136] on div "À la fin de chaque étape de gestion, lors de la planification de l'étape suivan…" at bounding box center [241, 142] width 247 height 16
click at [118, 132] on input "b. À la fin de chaque étape de gestion, lors de la planification de l'étape sui…" at bounding box center [118, 129] width 0 height 5
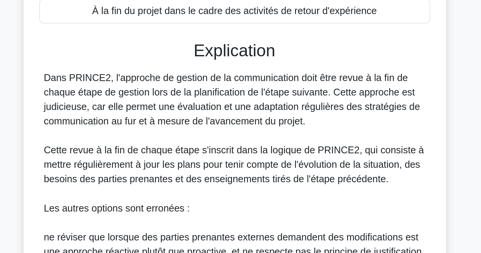
scroll to position [165, 0]
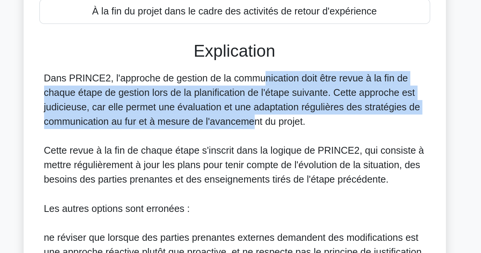
drag, startPoint x: 206, startPoint y: 85, endPoint x: 204, endPoint y: 112, distance: 26.7
click at [204, 112] on font "Dans PRINCE2, l'approche de gestion de la communication doit être revue à la fi…" at bounding box center [240, 98] width 238 height 34
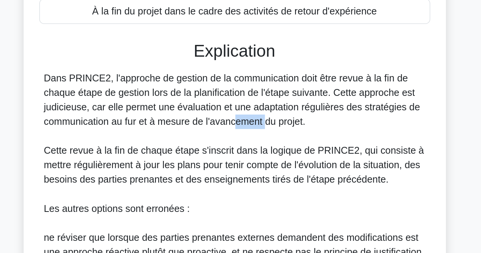
click at [204, 112] on font "Dans PRINCE2, l'approche de gestion de la communication doit être revue à la fi…" at bounding box center [240, 98] width 238 height 34
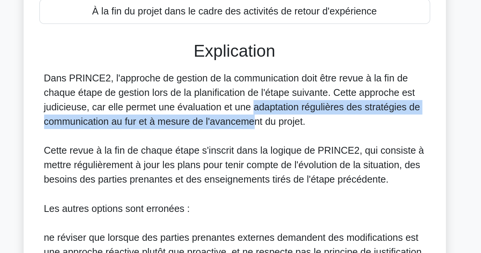
drag, startPoint x: 204, startPoint y: 112, endPoint x: 205, endPoint y: 103, distance: 8.8
click at [205, 103] on font "Dans PRINCE2, l'approche de gestion de la communication doit être revue à la fi…" at bounding box center [240, 98] width 238 height 34
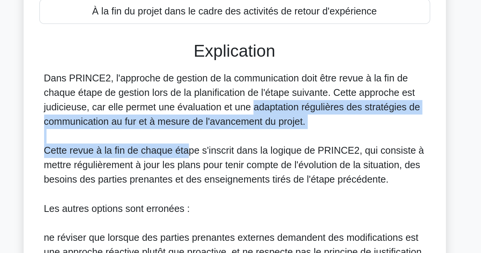
drag, startPoint x: 205, startPoint y: 103, endPoint x: 210, endPoint y: 131, distance: 27.8
click at [210, 131] on div "Dans PRINCE2, l'approche de gestion de la communication doit être revue à la fi…" at bounding box center [241, 180] width 241 height 201
click at [210, 131] on font "Cette revue à la fin de chaque étape s'inscrit dans la logique de PRINCE2, qui …" at bounding box center [241, 139] width 240 height 25
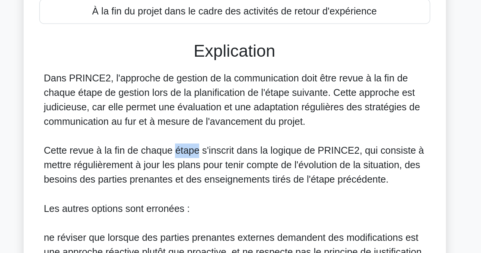
click at [210, 131] on font "Cette revue à la fin de chaque étape s'inscrit dans la logique de PRINCE2, qui …" at bounding box center [241, 139] width 240 height 25
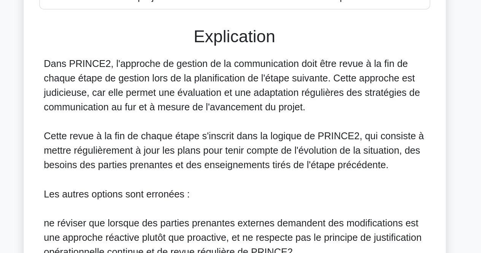
scroll to position [165, 0]
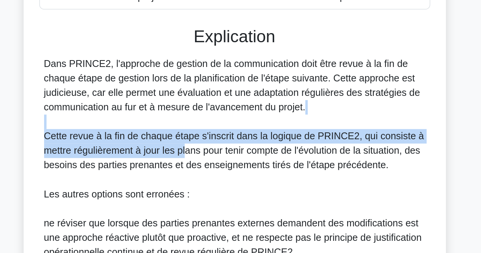
drag, startPoint x: 210, startPoint y: 131, endPoint x: 210, endPoint y: 119, distance: 11.8
click at [210, 119] on div "Dans PRINCE2, l'approche de gestion de la communication doit être revue à la fi…" at bounding box center [241, 180] width 241 height 201
drag, startPoint x: 210, startPoint y: 119, endPoint x: 241, endPoint y: 142, distance: 38.8
click at [241, 142] on div "Dans PRINCE2, l'approche de gestion de la communication doit être revue à la fi…" at bounding box center [241, 180] width 241 height 201
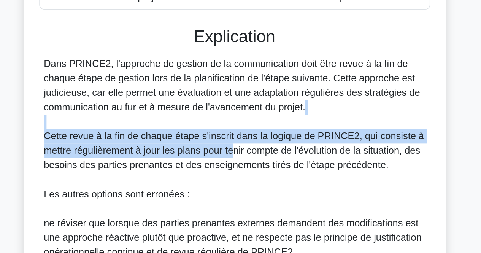
click at [241, 142] on font "Cette revue à la fin de chaque étape s'inscrit dans la logique de PRINCE2, qui …" at bounding box center [241, 139] width 240 height 25
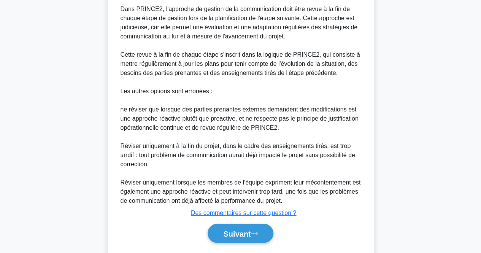
scroll to position [262, 0]
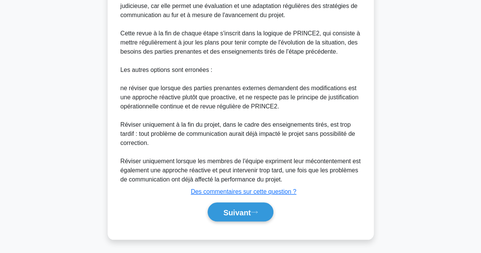
drag, startPoint x: 228, startPoint y: 206, endPoint x: 214, endPoint y: 236, distance: 33.5
click at [214, 236] on div "Laquelle des propositions suivantes décrit le mieux le moment où l’approche de …" at bounding box center [241, 10] width 266 height 459
click at [226, 208] on font "Suivant" at bounding box center [236, 212] width 27 height 8
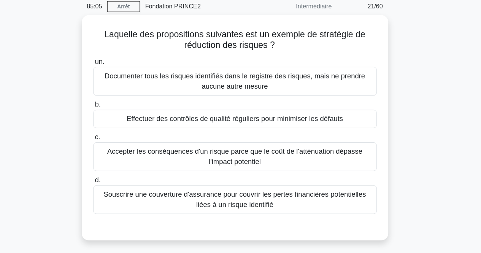
scroll to position [7, 0]
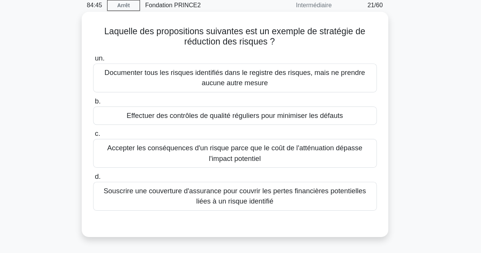
click at [341, 195] on font "Souscrire une couverture d'assurance pour couvrir les pertes financières potent…" at bounding box center [241, 196] width 228 height 16
click at [118, 182] on input "d. Souscrire une couverture d'assurance pour couvrir les pertes financières pot…" at bounding box center [118, 179] width 0 height 5
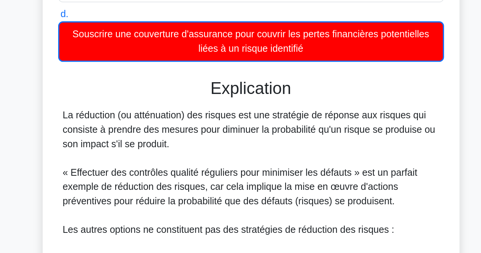
scroll to position [118, 0]
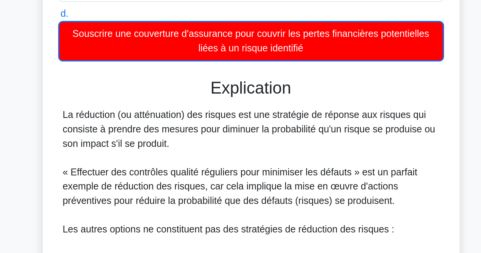
drag, startPoint x: 191, startPoint y: 128, endPoint x: 188, endPoint y: 158, distance: 30.6
click at [188, 158] on div "La réduction (ou atténuation) des risques est une stratégie de réponse aux risq…" at bounding box center [241, 224] width 241 height 192
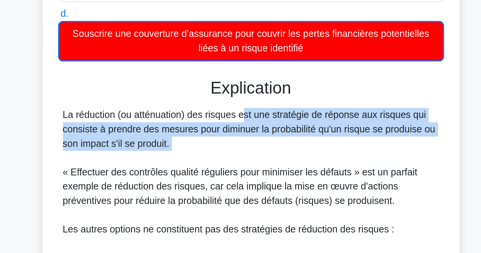
click at [188, 158] on div "La réduction (ou atténuation) des risques est une stratégie de réponse aux risq…" at bounding box center [241, 224] width 241 height 192
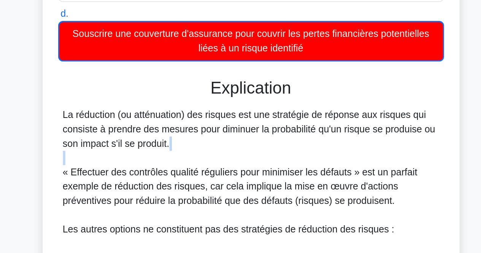
click at [188, 158] on div "La réduction (ou atténuation) des risques est une stratégie de réponse aux risq…" at bounding box center [241, 224] width 241 height 192
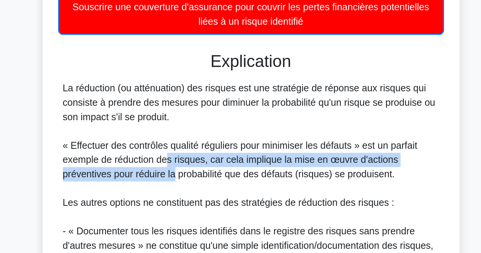
drag, startPoint x: 188, startPoint y: 158, endPoint x: 191, endPoint y: 187, distance: 28.8
click at [191, 187] on font "« Effectuer des contrôles qualité réguliers pour minimiser les défauts » est un…" at bounding box center [234, 177] width 227 height 25
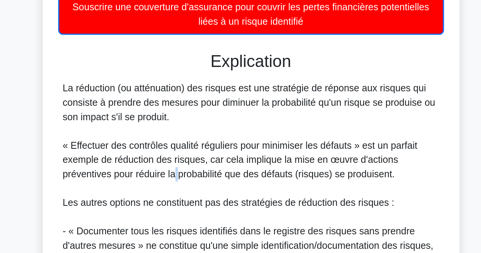
click at [191, 187] on font "« Effectuer des contrôles qualité réguliers pour minimiser les défauts » est un…" at bounding box center [234, 177] width 227 height 25
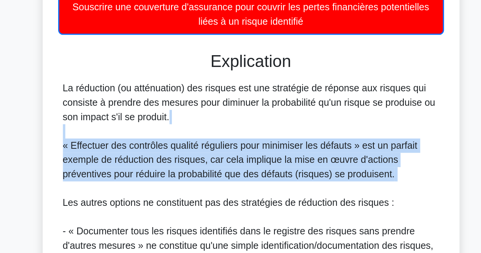
drag, startPoint x: 191, startPoint y: 187, endPoint x: 191, endPoint y: 158, distance: 28.5
click at [191, 158] on div "La réduction (ou atténuation) des risques est une stratégie de réponse aux risq…" at bounding box center [241, 224] width 241 height 192
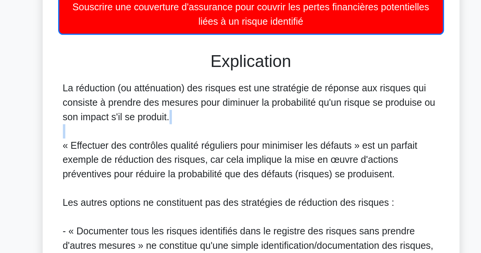
click at [191, 158] on div "La réduction (ou atténuation) des risques est une stratégie de réponse aux risq…" at bounding box center [241, 224] width 241 height 192
click at [199, 183] on font "« Effectuer des contrôles qualité réguliers pour minimiser les défauts » est un…" at bounding box center [234, 177] width 227 height 25
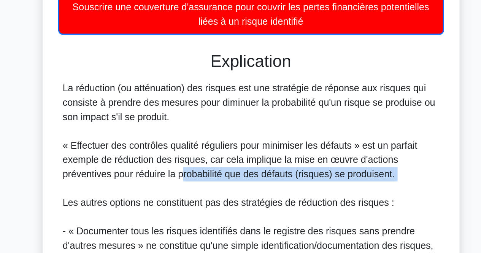
drag, startPoint x: 199, startPoint y: 183, endPoint x: 202, endPoint y: 196, distance: 13.9
click at [202, 196] on div "La réduction (ou atténuation) des risques est une stratégie de réponse aux risq…" at bounding box center [241, 224] width 241 height 192
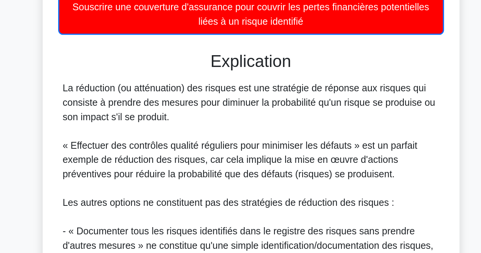
click at [202, 196] on div "La réduction (ou atténuation) des risques est une stratégie de réponse aux risq…" at bounding box center [241, 224] width 241 height 192
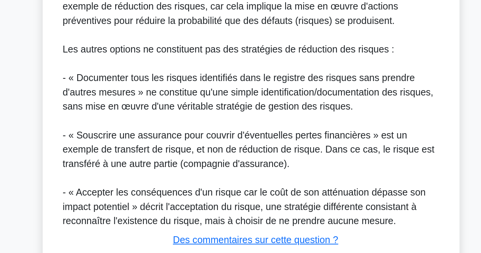
scroll to position [238, 0]
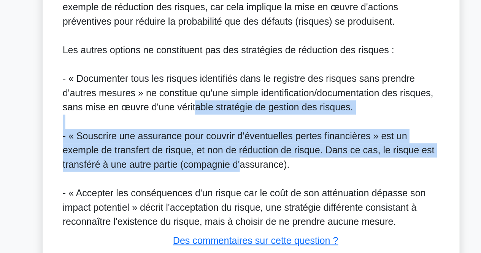
drag, startPoint x: 204, startPoint y: 123, endPoint x: 203, endPoint y: 158, distance: 34.7
click at [203, 158] on div "La réduction (ou atténuation) des risques est une stratégie de réponse aux risq…" at bounding box center [241, 104] width 241 height 192
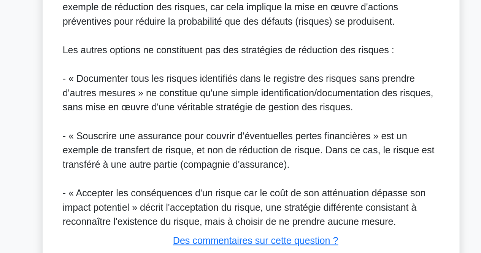
click at [219, 156] on font "- « Souscrire une assurance pour couvrir d'éventuelles pertes financières » est…" at bounding box center [240, 149] width 238 height 25
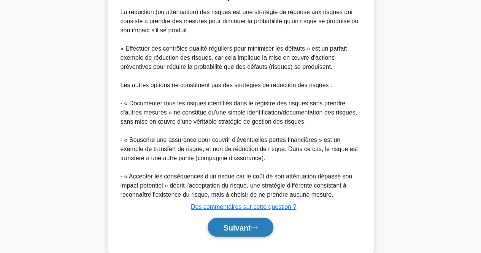
click at [237, 227] on font "Suivant" at bounding box center [236, 227] width 27 height 8
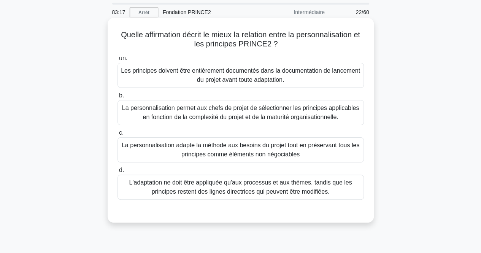
scroll to position [25, 0]
click at [333, 148] on font "La personnalisation adapte la méthode aux besoins du projet tout en préservant …" at bounding box center [241, 150] width 238 height 16
click at [118, 135] on input "c. La personnalisation adapte la méthode aux besoins du projet tout en préserva…" at bounding box center [118, 132] width 0 height 5
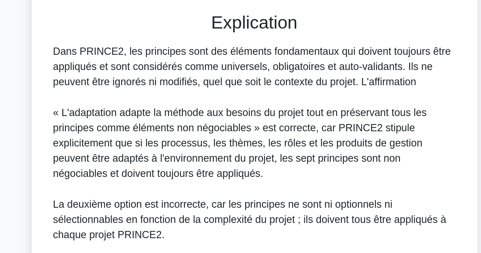
scroll to position [171, 0]
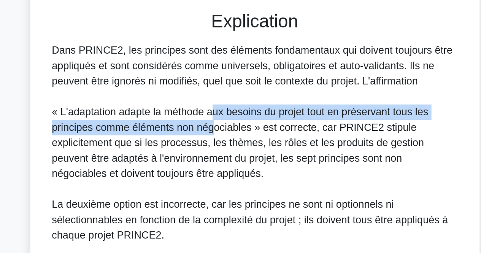
drag, startPoint x: 215, startPoint y: 121, endPoint x: 215, endPoint y: 136, distance: 14.8
click at [215, 136] on font "« L'adaptation adapte la méthode aux besoins du projet tout en préservant tous …" at bounding box center [232, 142] width 223 height 43
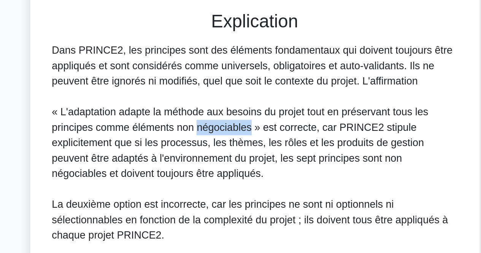
click at [215, 136] on font "« L'adaptation adapte la méthode aux besoins du projet tout en préservant tous …" at bounding box center [232, 142] width 223 height 43
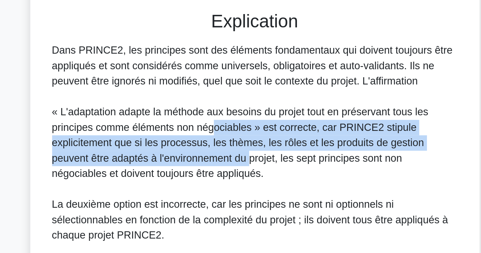
drag, startPoint x: 215, startPoint y: 136, endPoint x: 216, endPoint y: 150, distance: 13.7
click at [216, 150] on font "« L'adaptation adapte la méthode aux besoins du projet tout en préservant tous …" at bounding box center [232, 142] width 223 height 43
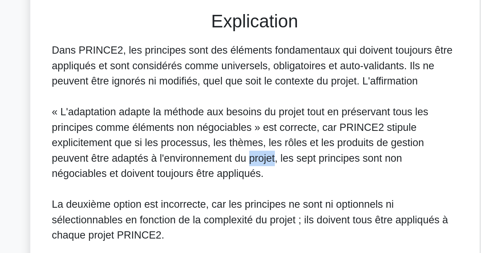
click at [216, 150] on font "« L'adaptation adapte la méthode aux besoins du projet tout en préservant tous …" at bounding box center [232, 142] width 223 height 43
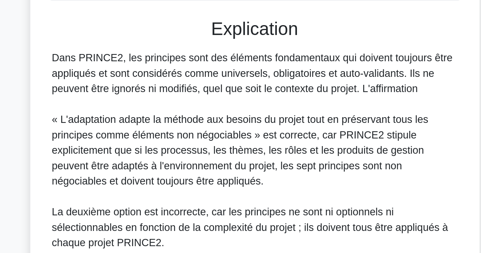
click at [216, 145] on font "« L'adaptation adapte la méthode aux besoins du projet tout en préservant tous …" at bounding box center [232, 142] width 223 height 43
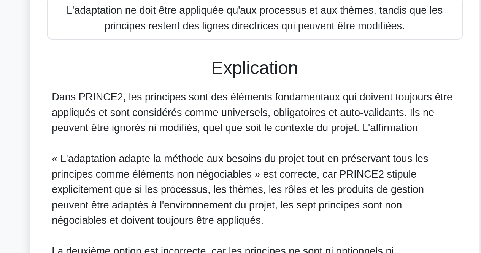
scroll to position [171, 0]
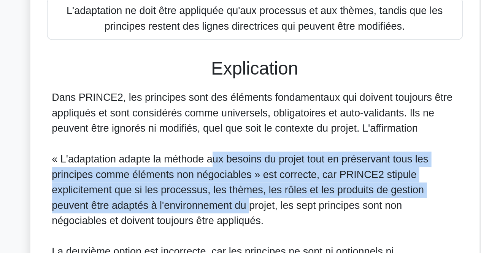
click at [216, 152] on font "« L'adaptation adapte la méthode aux besoins du projet tout en préservant tous …" at bounding box center [232, 142] width 223 height 43
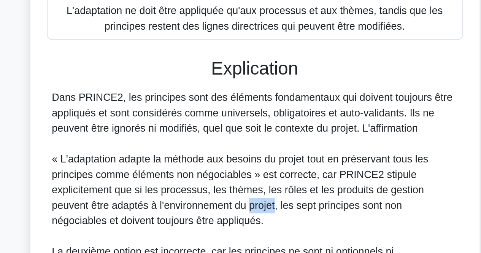
click at [216, 152] on font "« L'adaptation adapte la méthode aux besoins du projet tout en préservant tous …" at bounding box center [232, 142] width 223 height 43
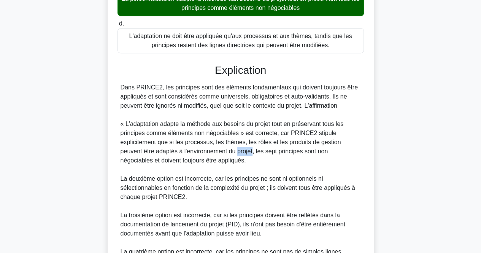
scroll to position [262, 0]
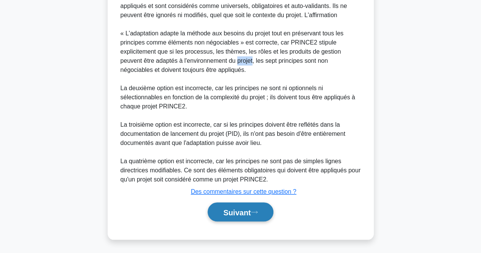
click at [249, 213] on font "Suivant" at bounding box center [236, 212] width 27 height 8
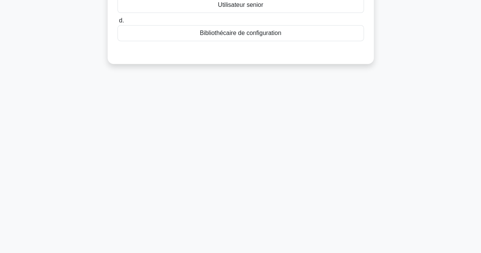
scroll to position [0, 0]
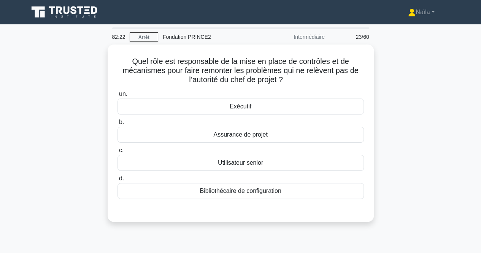
click at [446, 48] on div "Quel rôle est responsable de la mise en place de contrôles et de mécanismes pou…" at bounding box center [241, 138] width 434 height 187
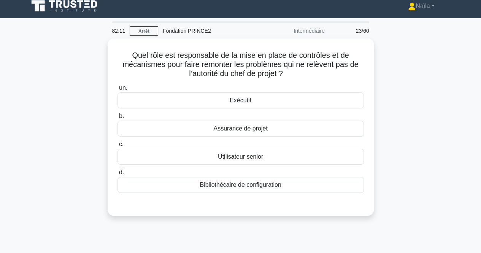
scroll to position [6, 0]
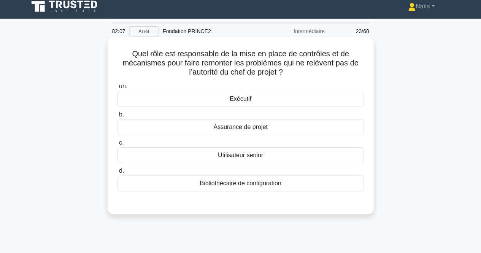
click at [355, 123] on div "Assurance de projet" at bounding box center [241, 127] width 247 height 16
click at [118, 117] on input "b. Assurance de projet" at bounding box center [118, 114] width 0 height 5
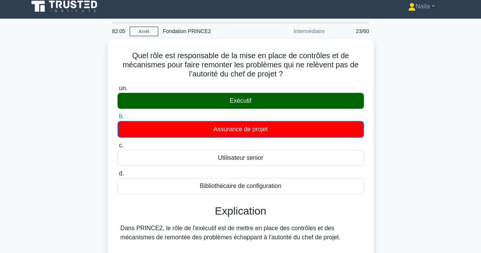
drag, startPoint x: 371, startPoint y: 66, endPoint x: 390, endPoint y: 129, distance: 65.9
click at [390, 129] on div "Quel rôle est responsable de la mise en place de contrôles et de mécanismes pou…" at bounding box center [241, 250] width 434 height 423
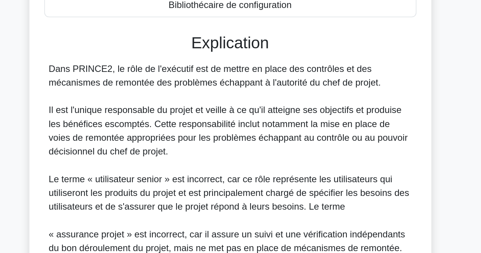
scroll to position [139, 0]
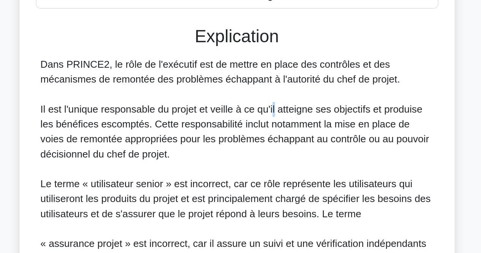
drag, startPoint x: 269, startPoint y: 124, endPoint x: 264, endPoint y: 119, distance: 7.0
click at [264, 119] on font "Il est l'unique responsable du projet et veille à ce qu'il atteigne ses objecti…" at bounding box center [240, 134] width 238 height 34
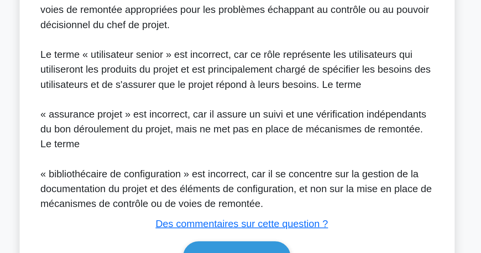
scroll to position [174, 0]
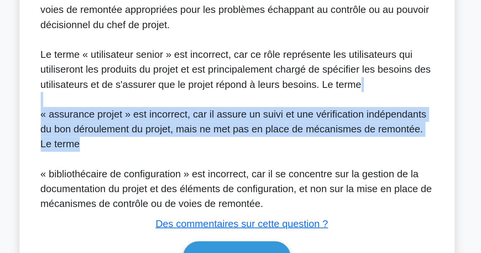
drag, startPoint x: 261, startPoint y: 182, endPoint x: 266, endPoint y: 159, distance: 22.8
click at [266, 159] on div "Dans PRINCE2, le rôle de l'exécutif est de mettre en place des contrôles et des…" at bounding box center [241, 141] width 241 height 174
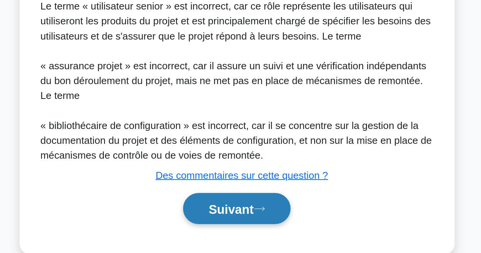
click at [238, 225] on font "Suivant" at bounding box center [236, 226] width 27 height 8
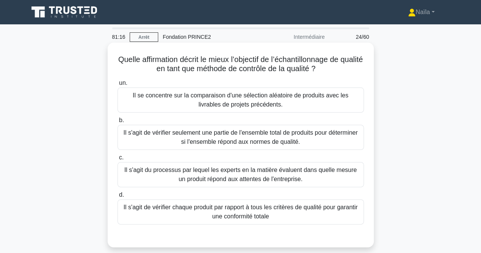
scroll to position [0, 0]
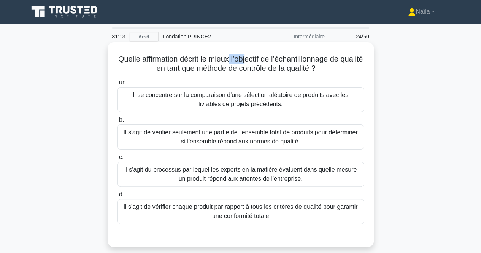
drag, startPoint x: 240, startPoint y: 61, endPoint x: 260, endPoint y: 63, distance: 20.7
click at [260, 63] on font "Quelle affirmation décrit le mieux l’objectif de l’échantillonnage de qualité e…" at bounding box center [240, 64] width 245 height 18
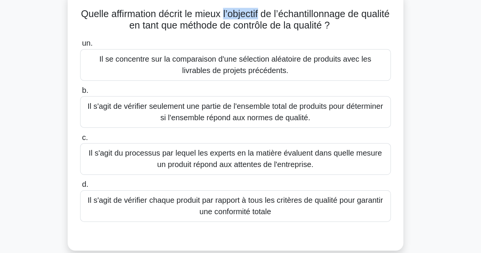
scroll to position [0, 0]
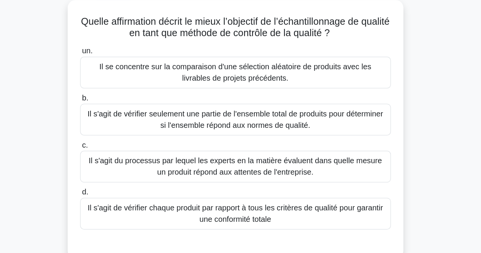
click at [264, 137] on font "Il s'agit de vérifier seulement une partie de l'ensemble total de produits pour…" at bounding box center [240, 137] width 234 height 16
click at [118, 123] on input "b. Il s'agit de vérifier seulement une partie de l'ensemble total de produits p…" at bounding box center [118, 120] width 0 height 5
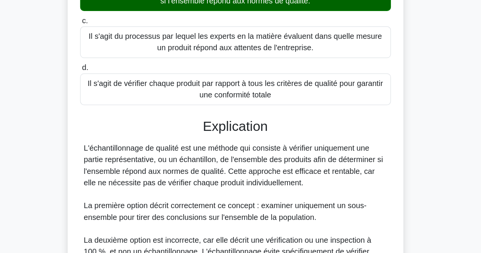
scroll to position [89, 0]
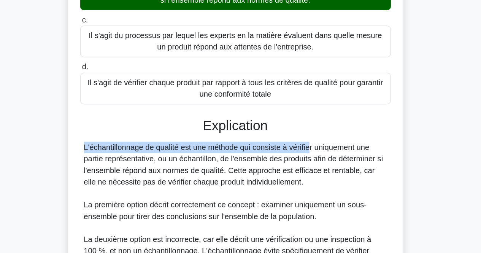
drag, startPoint x: 264, startPoint y: 137, endPoint x: 256, endPoint y: 179, distance: 42.3
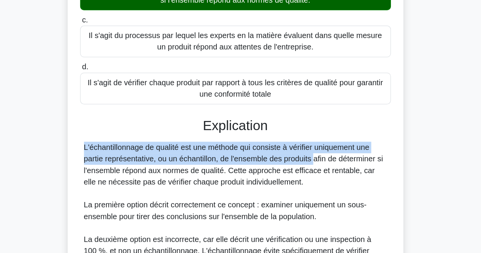
click at [256, 179] on font "L'échantillonnage de qualité est une méthode qui consiste à vérifier uniquement…" at bounding box center [240, 183] width 238 height 34
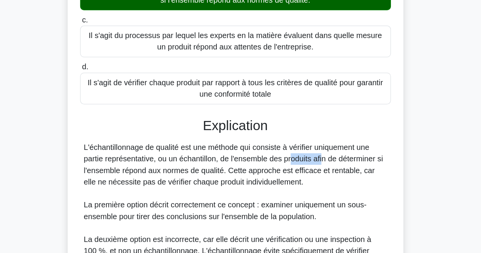
click at [256, 179] on font "L'échantillonnage de qualité est une méthode qui consiste à vérifier uniquement…" at bounding box center [240, 183] width 238 height 34
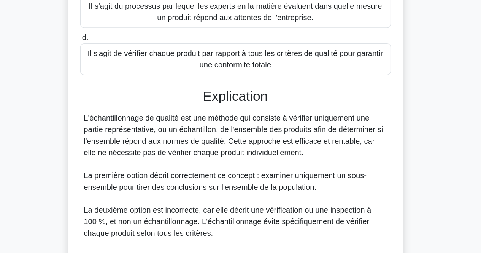
click at [256, 179] on div "L'échantillonnage de qualité est une méthode qui consiste à vérifier uniquement…" at bounding box center [241, 229] width 241 height 174
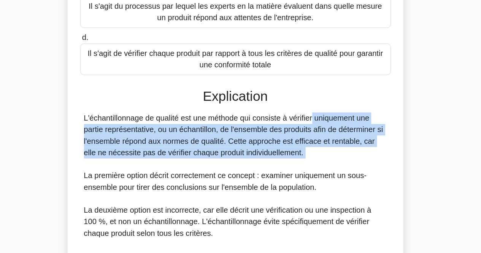
drag, startPoint x: 256, startPoint y: 179, endPoint x: 260, endPoint y: 147, distance: 31.4
click at [260, 147] on div "L'échantillonnage de qualité est une méthode qui consiste à vérifier uniquement…" at bounding box center [241, 229] width 241 height 174
click at [260, 147] on font "L'échantillonnage de qualité est une méthode qui consiste à vérifier uniquement…" at bounding box center [240, 160] width 238 height 34
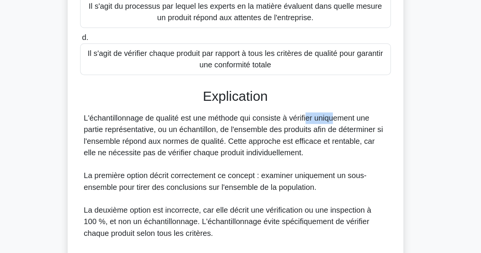
click at [260, 147] on font "L'échantillonnage de qualité est une méthode qui consiste à vérifier uniquement…" at bounding box center [240, 160] width 238 height 34
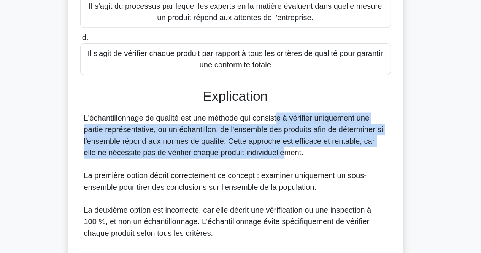
drag, startPoint x: 227, startPoint y: 147, endPoint x: 226, endPoint y: 170, distance: 22.8
click at [226, 170] on font "L'échantillonnage de qualité est une méthode qui consiste à vérifier uniquement…" at bounding box center [240, 160] width 238 height 34
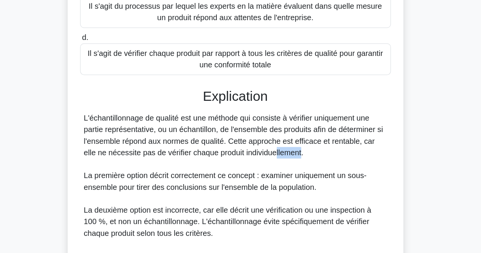
click at [226, 170] on font "L'échantillonnage de qualité est une méthode qui consiste à vérifier uniquement…" at bounding box center [240, 160] width 238 height 34
drag, startPoint x: 223, startPoint y: 197, endPoint x: 230, endPoint y: 161, distance: 36.9
click at [230, 161] on div "L'échantillonnage de qualité est une méthode qui consiste à vérifier uniquement…" at bounding box center [241, 229] width 241 height 174
click at [230, 161] on font "L'échantillonnage de qualité est une méthode qui consiste à vérifier uniquement…" at bounding box center [240, 160] width 238 height 34
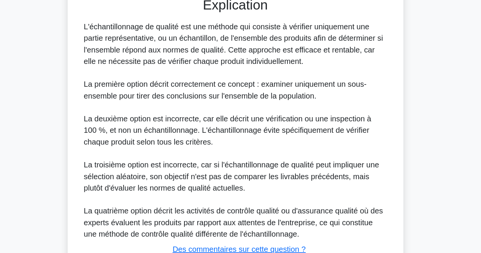
scroll to position [185, 0]
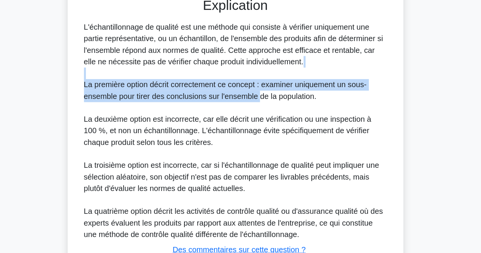
drag, startPoint x: 260, startPoint y: 127, endPoint x: 293, endPoint y: 112, distance: 36.8
click at [293, 112] on div "L'échantillonnage de qualité est une méthode qui consiste à vérifier uniquement…" at bounding box center [241, 156] width 241 height 174
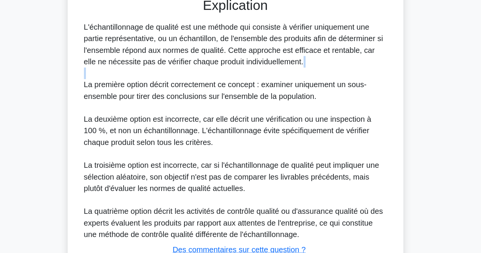
click at [293, 112] on div "L'échantillonnage de qualité est une méthode qui consiste à vérifier uniquement…" at bounding box center [241, 156] width 241 height 174
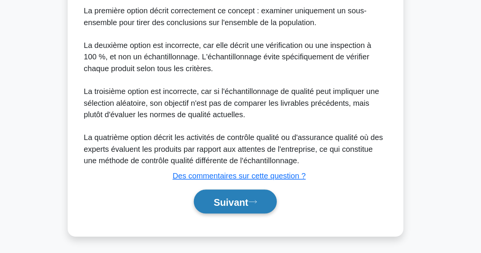
click at [257, 210] on icon at bounding box center [254, 212] width 7 height 4
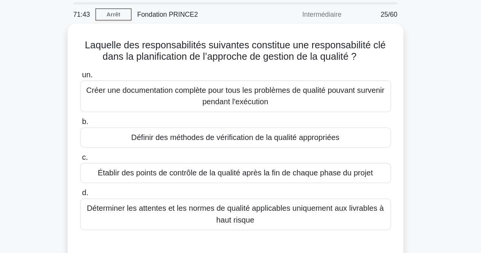
scroll to position [26, 0]
click at [402, 46] on div "Laquelle des responsabilités suivantes constitue une responsabilité clé dans la…" at bounding box center [241, 117] width 434 height 196
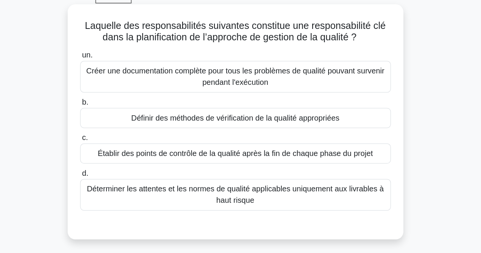
click at [335, 108] on div "Définir des méthodes de vérification de la qualité appropriées" at bounding box center [241, 107] width 247 height 16
click at [118, 97] on input "b. Définir des méthodes de vérification de la qualité appropriées" at bounding box center [118, 94] width 0 height 5
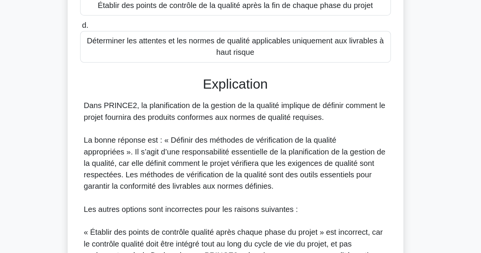
scroll to position [108, 0]
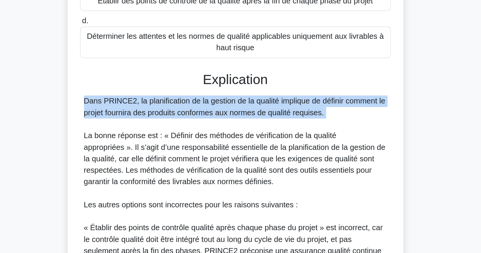
drag, startPoint x: 306, startPoint y: 101, endPoint x: 308, endPoint y: 126, distance: 25.2
click at [308, 165] on div "un. Créer une documentation complète pour tous les problèmes de qualité pouvant…" at bounding box center [241, 190] width 248 height 443
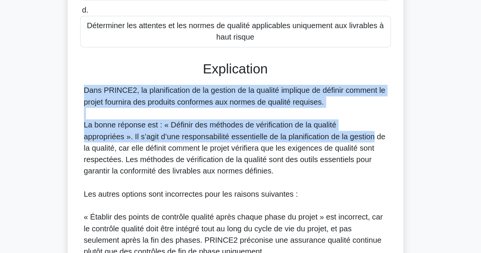
scroll to position [117, 0]
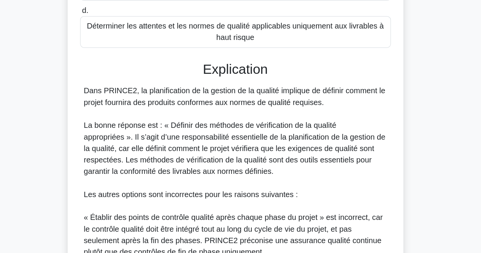
click at [287, 204] on div "Dans PRINCE2, la planification de la gestion de la qualité implique de définir …" at bounding box center [241, 238] width 241 height 238
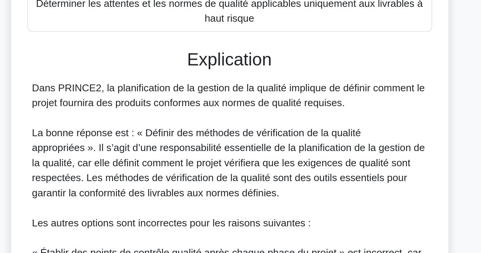
click at [247, 163] on font "La bonne réponse est : « Définir des méthodes de vérification de la qualité app…" at bounding box center [240, 169] width 239 height 43
drag, startPoint x: 247, startPoint y: 163, endPoint x: 248, endPoint y: 158, distance: 4.7
click at [248, 158] on font "La bonne réponse est : « Définir des méthodes de vérification de la qualité app…" at bounding box center [240, 169] width 239 height 43
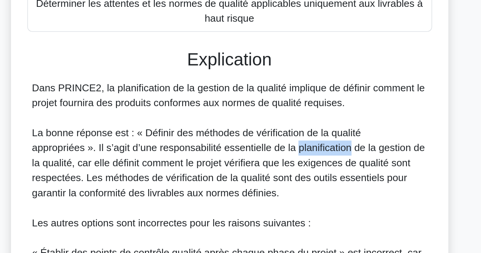
click at [248, 158] on font "La bonne réponse est : « Définir des méthodes de vérification de la qualité app…" at bounding box center [240, 169] width 239 height 43
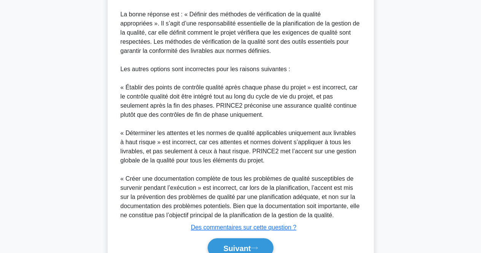
scroll to position [289, 0]
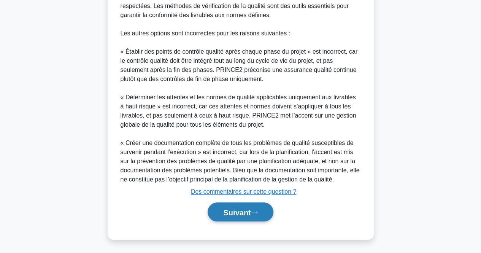
click at [242, 214] on font "Suivant" at bounding box center [236, 212] width 27 height 8
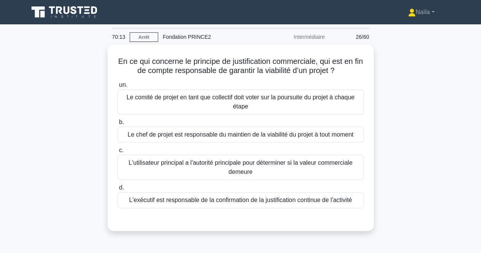
scroll to position [6, 0]
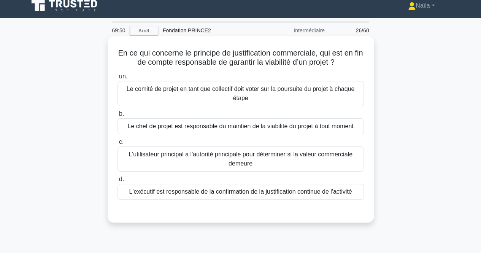
click at [288, 194] on font "L'exécutif est responsable de la confirmation de la justification continue de l…" at bounding box center [240, 191] width 223 height 6
click at [118, 182] on input "d. L'exécutif est responsable de la confirmation de la justification continue d…" at bounding box center [118, 179] width 0 height 5
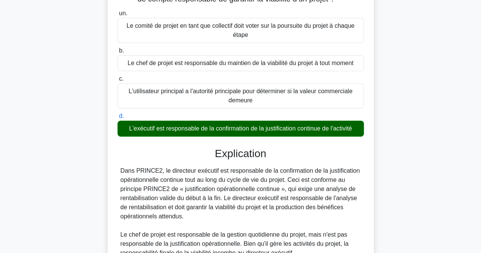
scroll to position [70, 0]
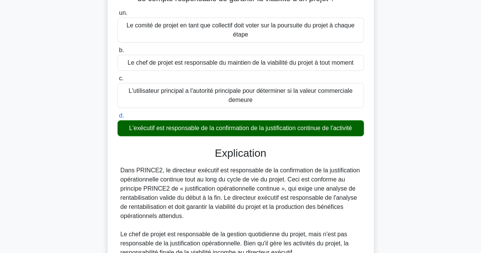
click at [242, 171] on font "Dans PRINCE2, le directeur exécutif est responsable de la confirmation de la ju…" at bounding box center [241, 193] width 240 height 52
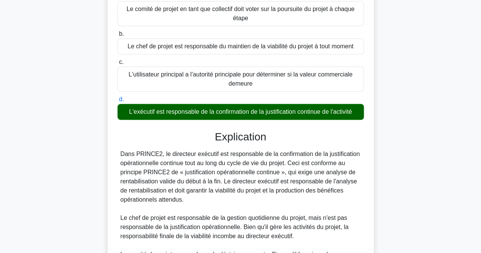
scroll to position [87, 0]
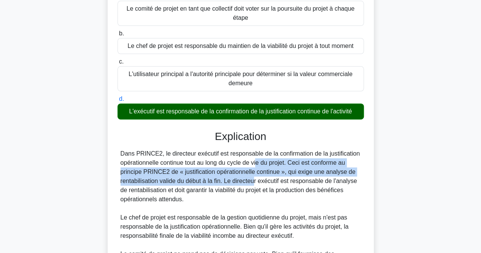
drag, startPoint x: 214, startPoint y: 159, endPoint x: 212, endPoint y: 180, distance: 20.2
click at [212, 180] on font "Dans PRINCE2, le directeur exécutif est responsable de la confirmation de la ju…" at bounding box center [241, 176] width 240 height 52
drag, startPoint x: 212, startPoint y: 180, endPoint x: 215, endPoint y: 166, distance: 13.7
click at [215, 166] on font "Dans PRINCE2, le directeur exécutif est responsable de la confirmation de la ju…" at bounding box center [241, 176] width 240 height 52
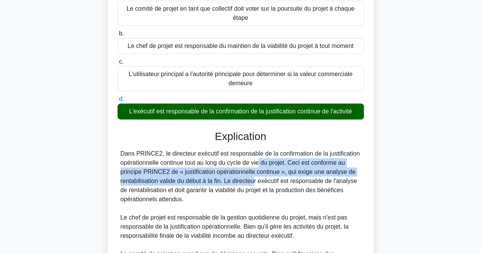
click at [215, 166] on font "Dans PRINCE2, le directeur exécutif est responsable de la confirmation de la ju…" at bounding box center [241, 176] width 240 height 52
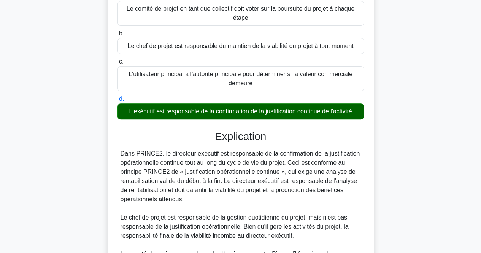
drag, startPoint x: 215, startPoint y: 166, endPoint x: 214, endPoint y: 195, distance: 28.6
click at [214, 195] on div "Dans PRINCE2, le directeur exécutif est responsable de la confirmation de la ju…" at bounding box center [241, 236] width 241 height 174
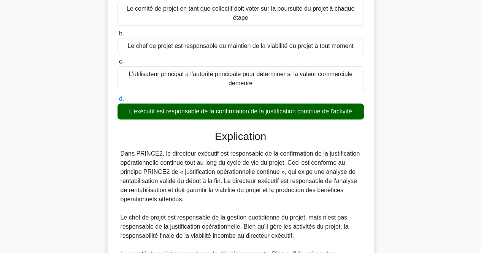
click at [214, 195] on div "Dans PRINCE2, le directeur exécutif est responsable de la confirmation de la ju…" at bounding box center [241, 236] width 241 height 174
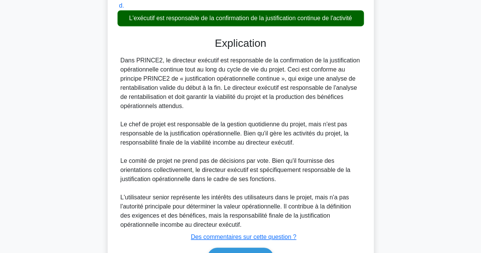
scroll to position [181, 0]
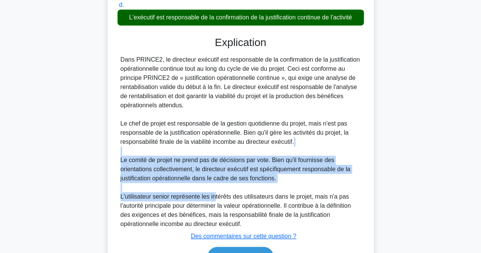
drag, startPoint x: 214, startPoint y: 195, endPoint x: 219, endPoint y: 149, distance: 46.0
click at [219, 149] on div "Dans PRINCE2, le directeur exécutif est responsable de la confirmation de la ju…" at bounding box center [241, 142] width 241 height 174
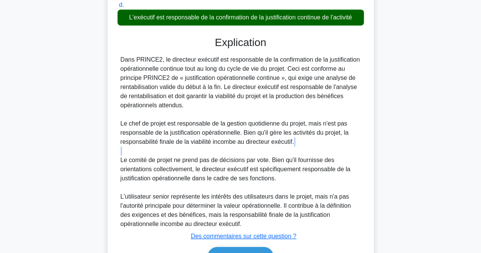
click at [219, 149] on div "Dans PRINCE2, le directeur exécutif est responsable de la confirmation de la ju…" at bounding box center [241, 142] width 241 height 174
click at [221, 182] on font "Le comité de projet ne prend pas de décisions par vote. Bien qu'il fournisse de…" at bounding box center [236, 169] width 230 height 25
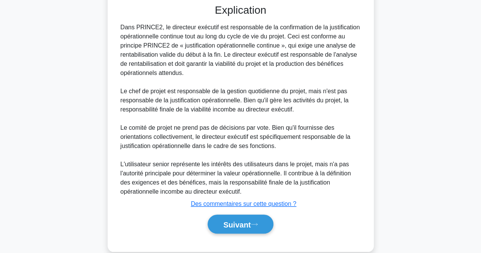
scroll to position [225, 0]
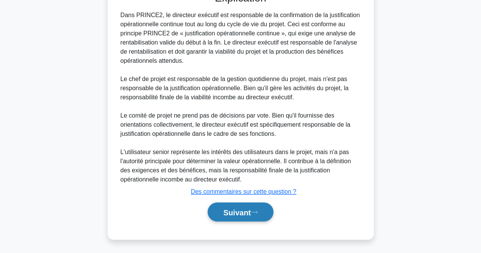
click at [225, 220] on button "Suivant" at bounding box center [240, 211] width 65 height 19
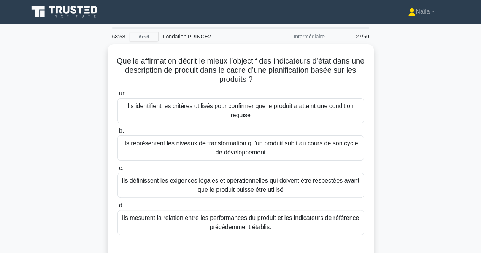
scroll to position [0, 0]
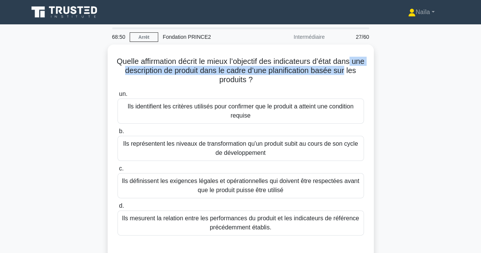
drag, startPoint x: 390, startPoint y: 75, endPoint x: 395, endPoint y: 52, distance: 23.5
click at [395, 52] on div "Quelle affirmation décrit le mieux l’objectif des indicateurs d’état dans une d…" at bounding box center [241, 156] width 434 height 223
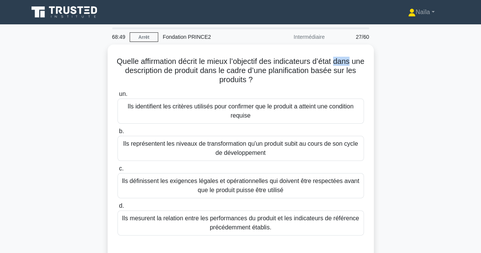
click at [395, 52] on div "Quelle affirmation décrit le mieux l’objectif des indicateurs d’état dans une d…" at bounding box center [241, 156] width 434 height 223
click at [451, 129] on div "Quelle affirmation décrit le mieux l’objectif des indicateurs d’état dans une d…" at bounding box center [241, 156] width 434 height 223
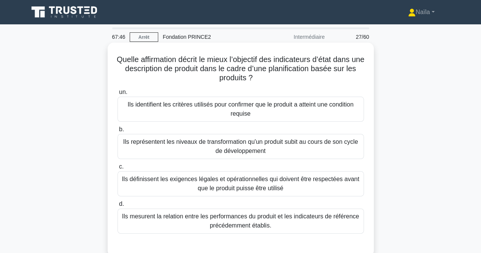
click at [323, 144] on font "Ils représentent les niveaux de transformation qu'un produit subit au cours de …" at bounding box center [240, 147] width 235 height 16
click at [118, 132] on input "b. Ils représentent les niveaux de transformation qu'un produit subit au cours …" at bounding box center [118, 129] width 0 height 5
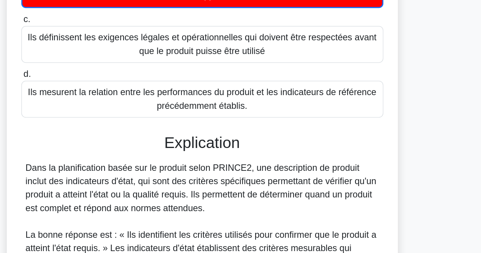
scroll to position [108, 0]
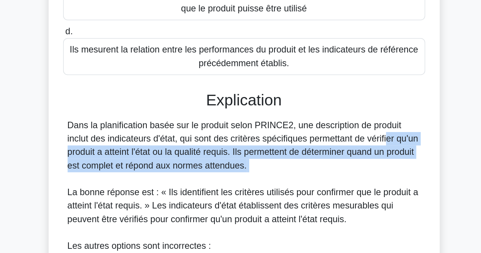
drag, startPoint x: 323, startPoint y: 144, endPoint x: 292, endPoint y: 196, distance: 60.1
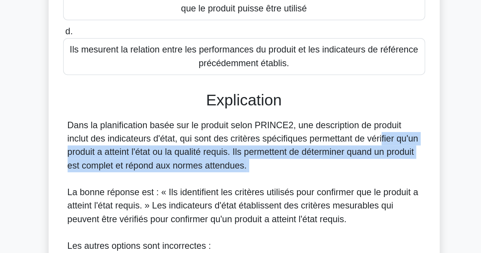
drag, startPoint x: 292, startPoint y: 196, endPoint x: 289, endPoint y: 164, distance: 31.8
click at [289, 164] on font "Dans la planification basée sur le produit selon PRINCE2, une description de pr…" at bounding box center [240, 174] width 239 height 34
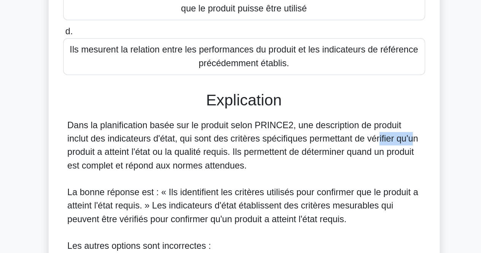
click at [289, 164] on font "Dans la planification basée sur le produit selon PRINCE2, une description de pr…" at bounding box center [240, 174] width 239 height 34
click at [296, 205] on font "La bonne réponse est : « Ils identifient les critères utilisés pour confirmer q…" at bounding box center [240, 214] width 239 height 25
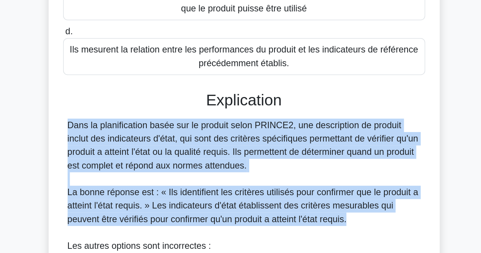
drag, startPoint x: 277, startPoint y: 185, endPoint x: 320, endPoint y: 225, distance: 58.4
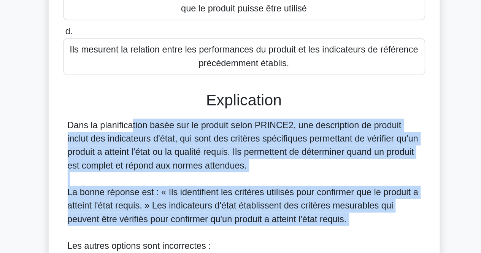
drag, startPoint x: 320, startPoint y: 225, endPoint x: 310, endPoint y: 190, distance: 36.8
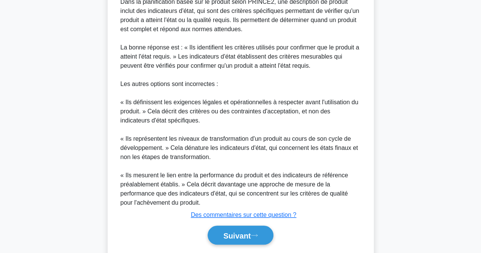
scroll to position [290, 0]
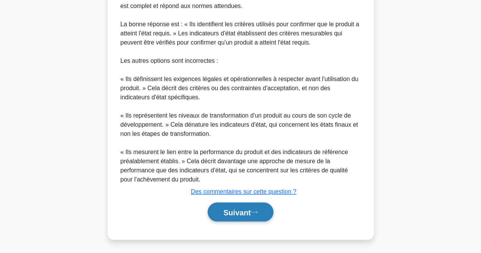
click at [250, 214] on font "Suivant" at bounding box center [236, 212] width 27 height 8
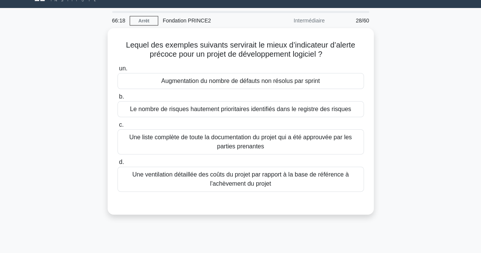
scroll to position [0, 0]
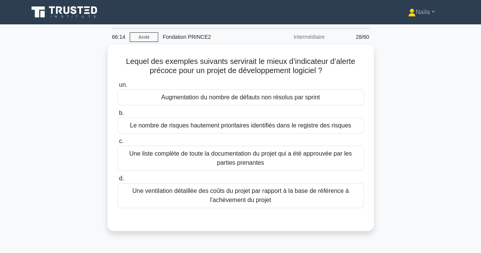
click at [432, 92] on div "Lequel des exemples suivants servirait le mieux d’indicateur d’alerte précoce p…" at bounding box center [241, 143] width 434 height 196
drag, startPoint x: 324, startPoint y: 101, endPoint x: 446, endPoint y: 97, distance: 122.3
click at [446, 97] on div "Lequel des exemples suivants servirait le mieux d’indicateur d’alerte précoce p…" at bounding box center [241, 143] width 434 height 196
click at [436, 100] on div "Lequel des exemples suivants servirait le mieux d’indicateur d’alerte précoce p…" at bounding box center [241, 143] width 434 height 196
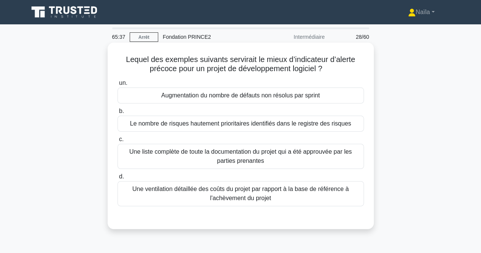
click at [343, 96] on div "Augmentation du nombre de défauts non résolus par sprint" at bounding box center [241, 96] width 247 height 16
click at [118, 86] on input "un. Augmentation du nombre de défauts non résolus par sprint" at bounding box center [118, 83] width 0 height 5
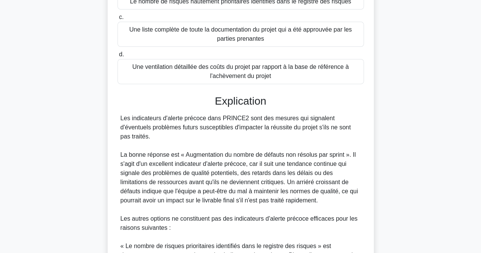
scroll to position [112, 0]
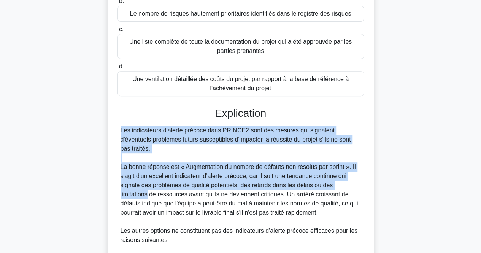
drag, startPoint x: 362, startPoint y: 171, endPoint x: 374, endPoint y: 109, distance: 62.9
click at [374, 109] on div "Lequel des exemples suivants servirait le mieux d’indicateur d’alerte précoce p…" at bounding box center [241, 185] width 434 height 505
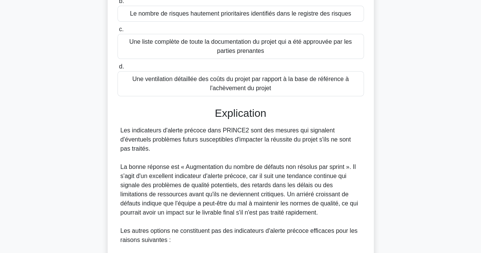
click at [374, 109] on div "Lequel des exemples suivants servirait le mieux d’indicateur d’alerte précoce p…" at bounding box center [241, 185] width 434 height 505
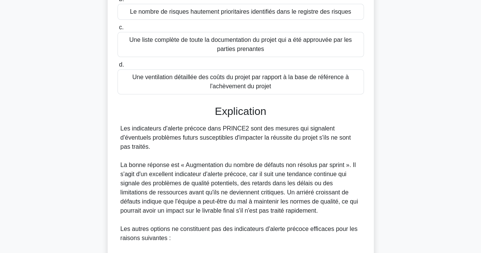
click at [369, 140] on div "Lequel des exemples suivants servirait le mieux d’indicateur d’alerte précoce p…" at bounding box center [241, 178] width 260 height 489
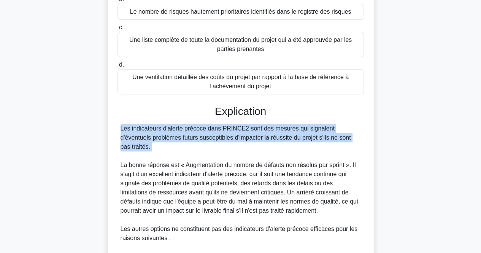
drag, startPoint x: 369, startPoint y: 140, endPoint x: 373, endPoint y: 148, distance: 8.5
click at [373, 148] on div "Lequel des exemples suivants servirait le mieux d’indicateur d’alerte précoce p…" at bounding box center [241, 179] width 266 height 496
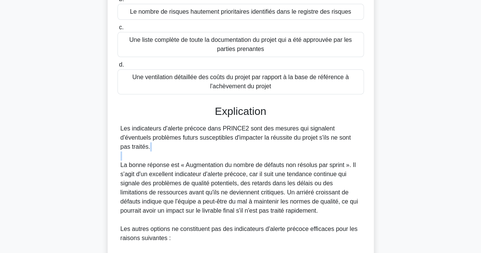
click at [373, 148] on div "Lequel des exemples suivants servirait le mieux d’indicateur d’alerte précoce p…" at bounding box center [241, 179] width 266 height 496
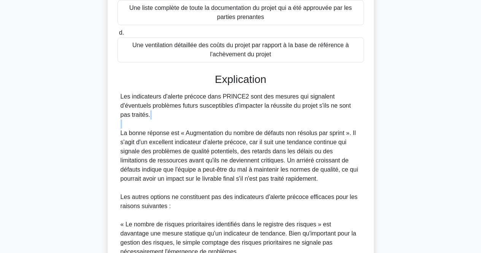
scroll to position [138, 0]
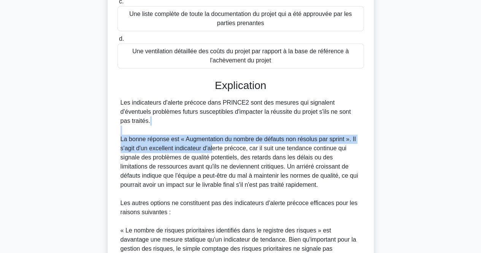
drag, startPoint x: 212, startPoint y: 135, endPoint x: 213, endPoint y: 123, distance: 12.2
click at [213, 123] on div "Les indicateurs d'alerte précoce dans PRINCE2 sont des mesures qui signalent d'…" at bounding box center [241, 221] width 241 height 247
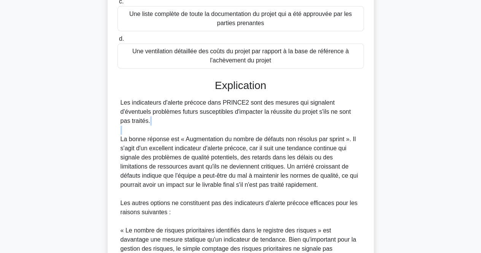
click at [213, 123] on div "Les indicateurs d'alerte précoce dans PRINCE2 sont des mesures qui signalent d'…" at bounding box center [241, 221] width 241 height 247
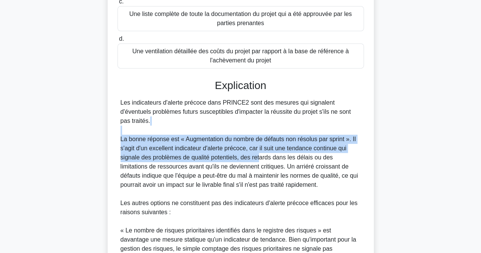
drag, startPoint x: 213, startPoint y: 123, endPoint x: 257, endPoint y: 148, distance: 50.8
click at [257, 148] on div "Les indicateurs d'alerte précoce dans PRINCE2 sont des mesures qui signalent d'…" at bounding box center [241, 221] width 241 height 247
click at [257, 148] on font "La bonne réponse est « Augmentation du nombre de défauts non résolus par sprint…" at bounding box center [240, 162] width 238 height 52
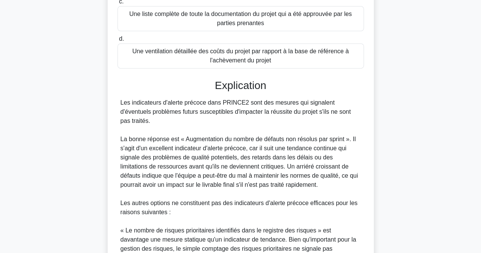
click at [257, 148] on font "La bonne réponse est « Augmentation du nombre de défauts non résolus par sprint…" at bounding box center [240, 162] width 238 height 52
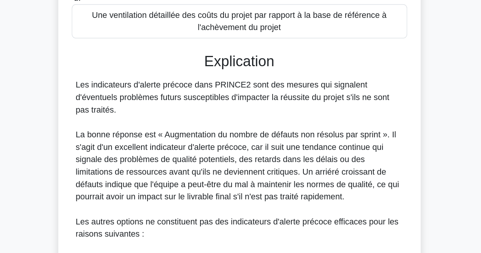
scroll to position [137, 0]
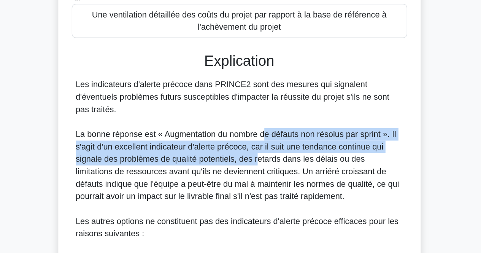
drag, startPoint x: 257, startPoint y: 148, endPoint x: 261, endPoint y: 132, distance: 16.3
click at [261, 136] on font "La bonne réponse est « Augmentation du nombre de défauts non résolus par sprint…" at bounding box center [240, 162] width 238 height 52
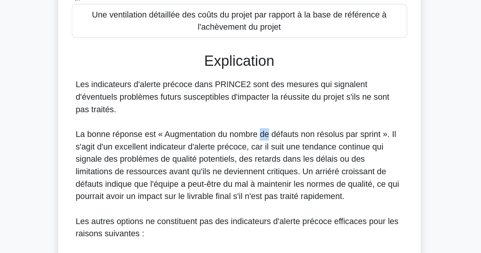
click at [261, 136] on font "La bonne réponse est « Augmentation du nombre de défauts non résolus par sprint…" at bounding box center [240, 162] width 238 height 52
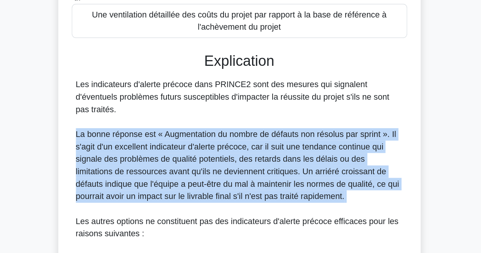
drag, startPoint x: 261, startPoint y: 132, endPoint x: 270, endPoint y: 161, distance: 30.7
click at [270, 161] on div "Les indicateurs d'alerte précoce dans PRINCE2 sont des mesures qui signalent d'…" at bounding box center [241, 221] width 241 height 247
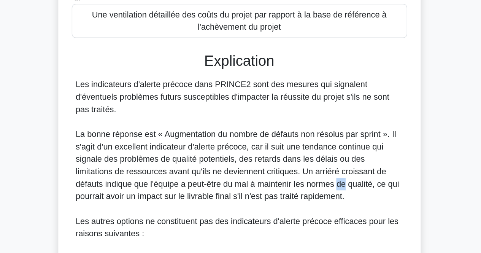
click at [270, 161] on div "Les indicateurs d'alerte précoce dans PRINCE2 sont des mesures qui signalent d'…" at bounding box center [241, 221] width 241 height 247
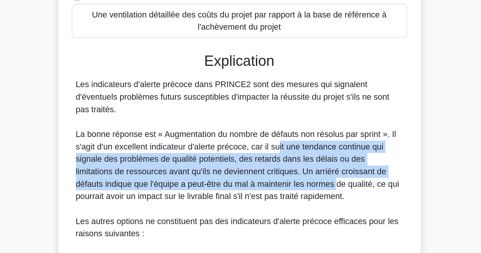
drag, startPoint x: 270, startPoint y: 161, endPoint x: 268, endPoint y: 139, distance: 22.9
click at [268, 139] on div "Les indicateurs d'alerte précoce dans PRINCE2 sont des mesures qui signalent d'…" at bounding box center [241, 221] width 241 height 247
click at [268, 139] on font "La bonne réponse est « Augmentation du nombre de défauts non résolus par sprint…" at bounding box center [240, 162] width 238 height 52
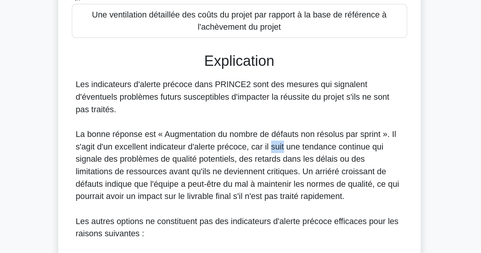
click at [268, 139] on font "La bonne réponse est « Augmentation du nombre de défauts non résolus par sprint…" at bounding box center [240, 162] width 238 height 52
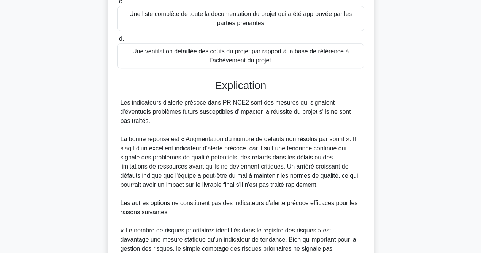
scroll to position [289, 0]
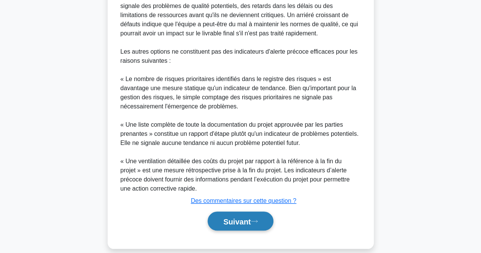
click at [258, 219] on icon at bounding box center [254, 221] width 7 height 4
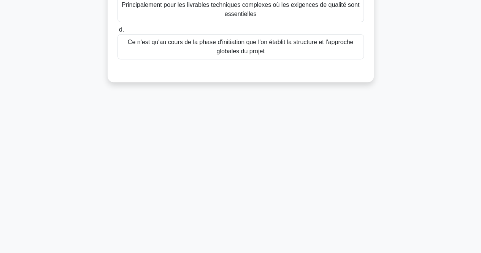
scroll to position [0, 0]
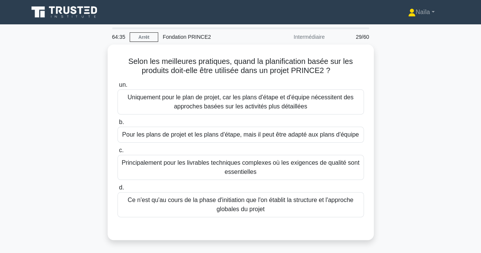
click at [413, 86] on div "Selon les meilleures pratiques, quand la planification basée sur les produits d…" at bounding box center [241, 147] width 434 height 205
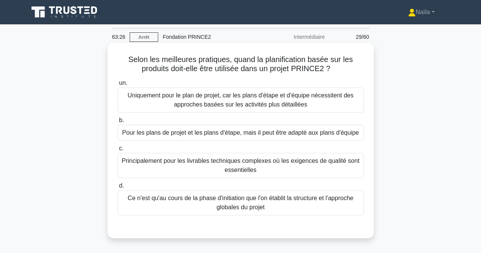
click at [312, 131] on font "Pour les plans de projet et les plans d'étape, mais il peut être adapté aux pla…" at bounding box center [240, 132] width 237 height 9
click at [118, 123] on input "b. Pour les plans de projet et les plans d'étape, mais il peut être adapté aux …" at bounding box center [118, 120] width 0 height 5
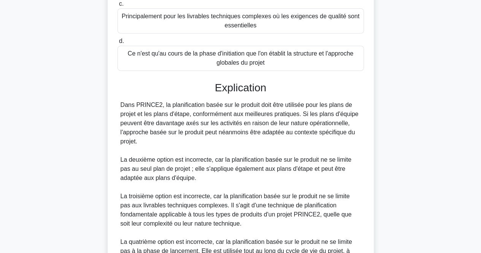
scroll to position [145, 0]
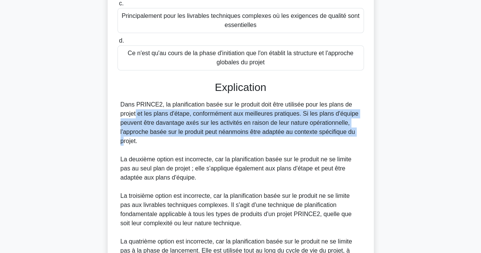
drag, startPoint x: 322, startPoint y: 106, endPoint x: 315, endPoint y: 140, distance: 35.1
click at [315, 140] on div "Explication Dans PRINCE2, la planification basée sur le produit doit être utili…" at bounding box center [241, 193] width 247 height 224
click at [315, 140] on font "Dans PRINCE2, la planification basée sur le produit doit être utilisée pour les…" at bounding box center [240, 122] width 238 height 43
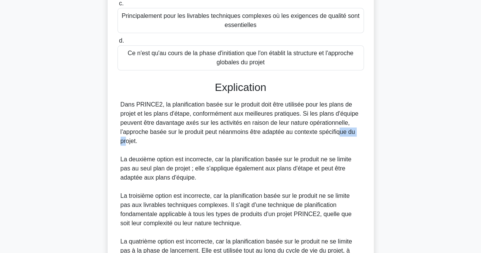
click at [315, 140] on font "Dans PRINCE2, la planification basée sur le produit doit être utilisée pour les…" at bounding box center [240, 122] width 238 height 43
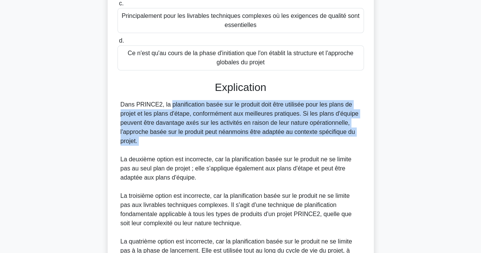
click at [315, 140] on font "Dans PRINCE2, la planification basée sur le produit doit être utilisée pour les…" at bounding box center [240, 122] width 238 height 43
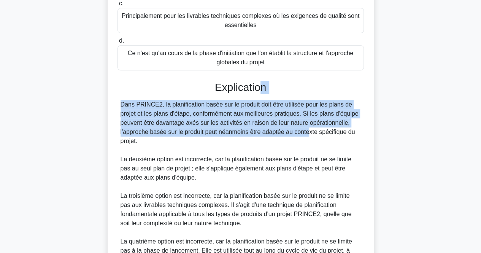
drag, startPoint x: 261, startPoint y: 100, endPoint x: 260, endPoint y: 140, distance: 40.0
click at [260, 140] on div "Explication Dans PRINCE2, la planification basée sur le produit doit être utili…" at bounding box center [241, 193] width 247 height 224
click at [260, 140] on font "Dans PRINCE2, la planification basée sur le produit doit être utilisée pour les…" at bounding box center [240, 122] width 238 height 43
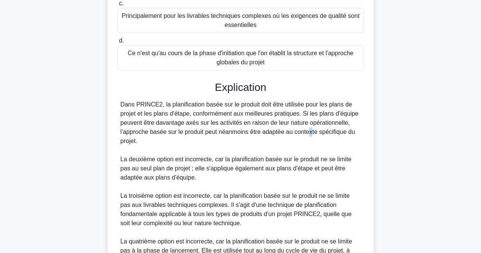
click at [260, 140] on font "Dans PRINCE2, la planification basée sur le produit doit être utilisée pour les…" at bounding box center [240, 122] width 238 height 43
click at [263, 124] on font "Dans PRINCE2, la planification basée sur le produit doit être utilisée pour les…" at bounding box center [240, 122] width 238 height 43
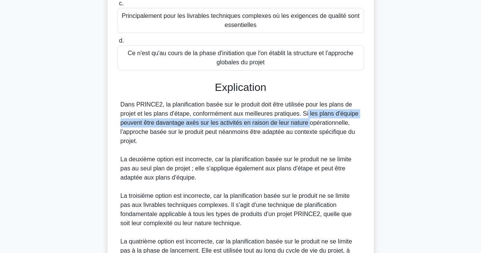
drag, startPoint x: 263, startPoint y: 124, endPoint x: 262, endPoint y: 133, distance: 8.9
click at [262, 133] on font "Dans PRINCE2, la planification basée sur le produit doit être utilisée pour les…" at bounding box center [240, 122] width 238 height 43
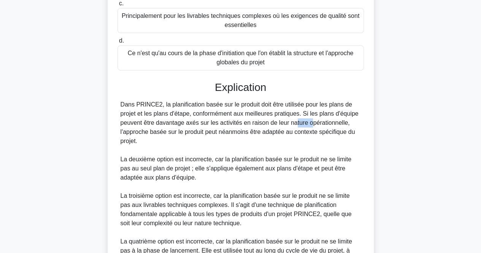
click at [262, 133] on font "Dans PRINCE2, la planification basée sur le produit doit être utilisée pour les…" at bounding box center [240, 122] width 238 height 43
drag, startPoint x: 268, startPoint y: 134, endPoint x: 267, endPoint y: 147, distance: 13.7
click at [267, 147] on div "Dans PRINCE2, la planification basée sur le produit doit être utilisée pour les…" at bounding box center [241, 182] width 241 height 164
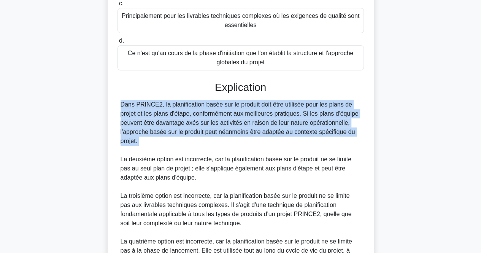
click at [267, 147] on div "Dans PRINCE2, la planification basée sur le produit doit être utilisée pour les…" at bounding box center [241, 182] width 241 height 164
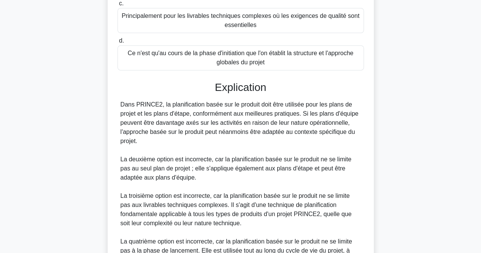
click at [274, 120] on font "Dans PRINCE2, la planification basée sur le produit doit être utilisée pour les…" at bounding box center [240, 122] width 238 height 43
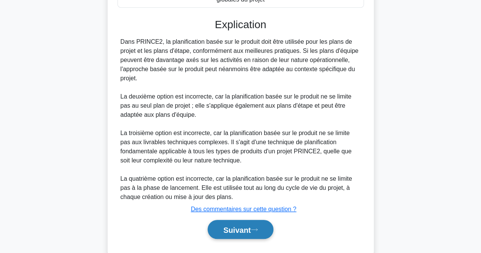
scroll to position [224, 0]
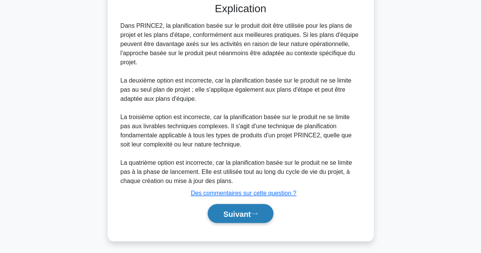
click at [255, 223] on button "Suivant" at bounding box center [240, 213] width 65 height 19
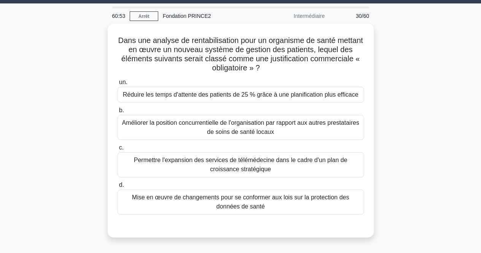
scroll to position [30, 0]
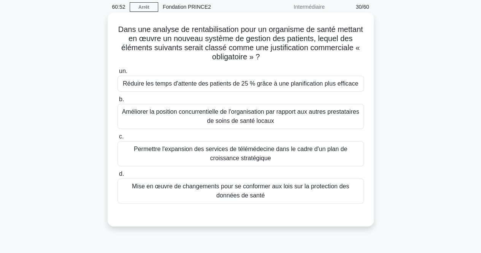
click at [309, 189] on font "Mise en œuvre de changements pour se conformer aux lois sur la protection des d…" at bounding box center [240, 191] width 217 height 16
click at [118, 177] on input "d. Mise en œuvre de changements pour se conformer aux lois sur la protection de…" at bounding box center [118, 174] width 0 height 5
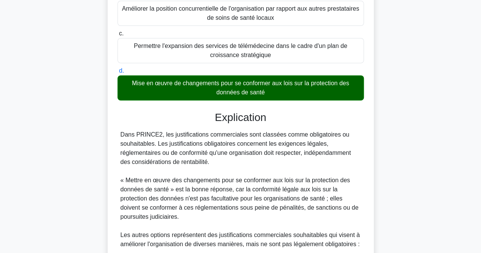
scroll to position [136, 0]
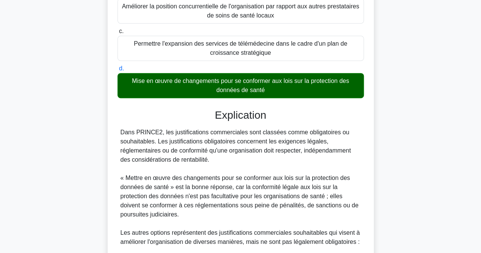
click at [217, 151] on font "Dans PRINCE2, les justifications commerciales sont classées comme obligatoires …" at bounding box center [236, 146] width 231 height 34
drag, startPoint x: 217, startPoint y: 151, endPoint x: 216, endPoint y: 163, distance: 12.2
click at [216, 163] on div "Dans PRINCE2, les justifications commerciales sont classées comme obligatoires …" at bounding box center [241, 228] width 241 height 201
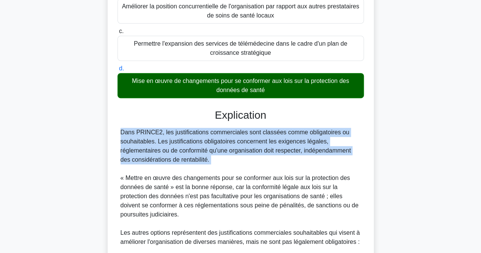
click at [216, 163] on div "Dans PRINCE2, les justifications commerciales sont classées comme obligatoires …" at bounding box center [241, 228] width 241 height 201
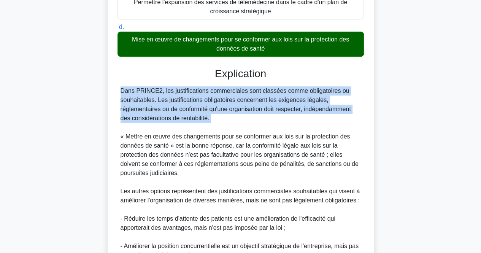
scroll to position [177, 0]
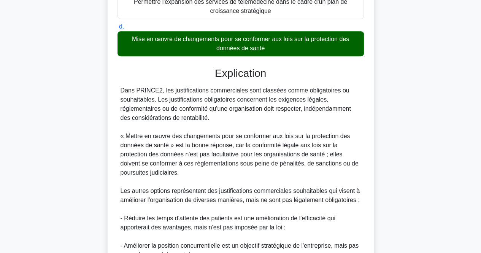
click at [216, 163] on font "« Mettre en œuvre des changements pour se conformer aux lois sur la protection …" at bounding box center [240, 154] width 238 height 43
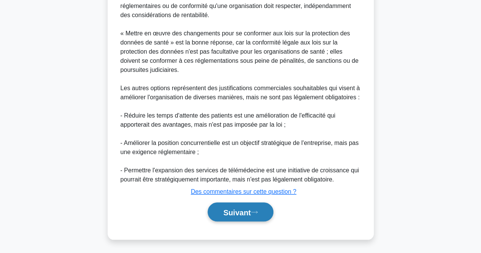
click at [262, 214] on button "Suivant" at bounding box center [240, 211] width 65 height 19
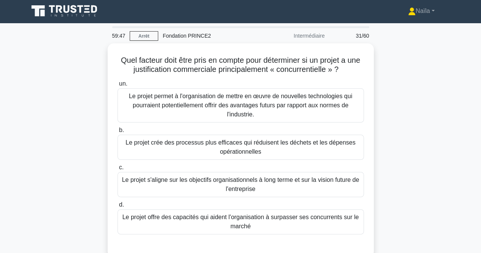
scroll to position [2, 0]
